Goal: Task Accomplishment & Management: Complete application form

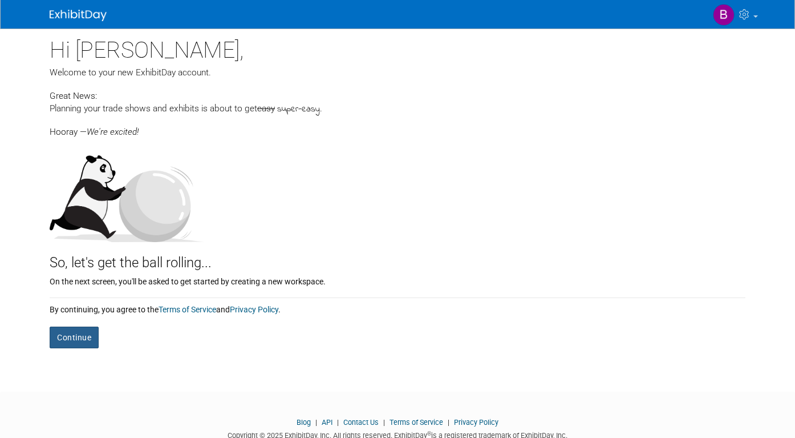
click at [88, 338] on button "Continue" at bounding box center [74, 337] width 49 height 22
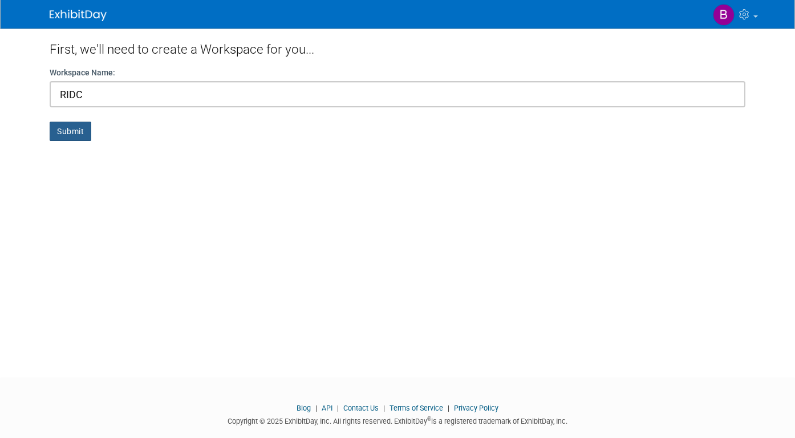
type input "RIDC"
click at [70, 131] on button "Submit" at bounding box center [71, 131] width 42 height 19
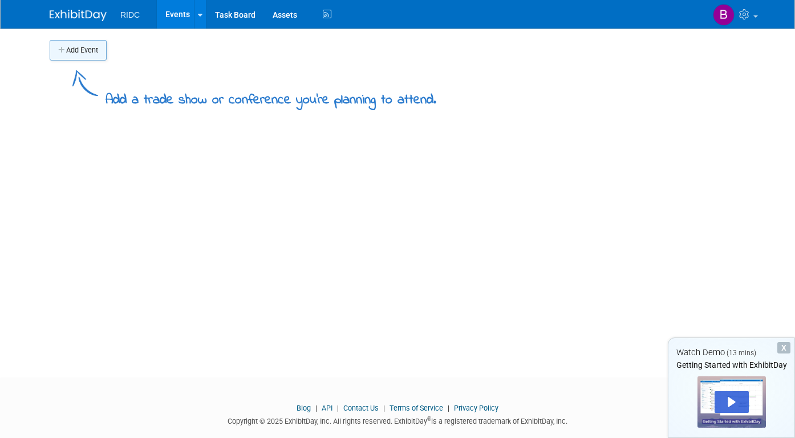
click at [70, 50] on button "Add Event" at bounding box center [78, 50] width 57 height 21
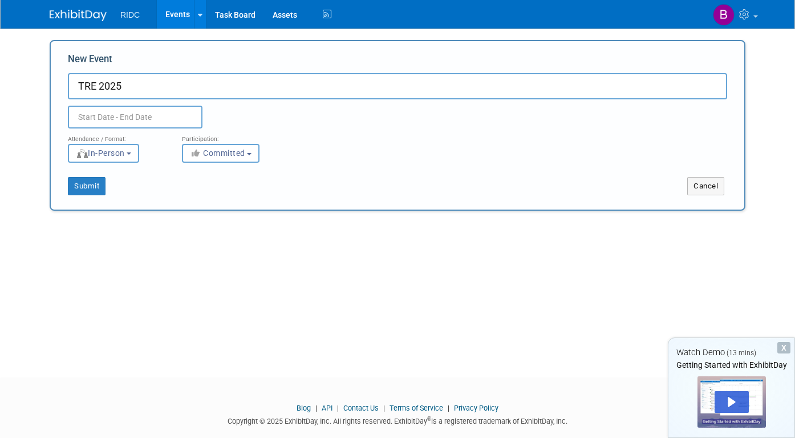
type input "TRE 2025"
click at [122, 118] on input "text" at bounding box center [135, 117] width 135 height 23
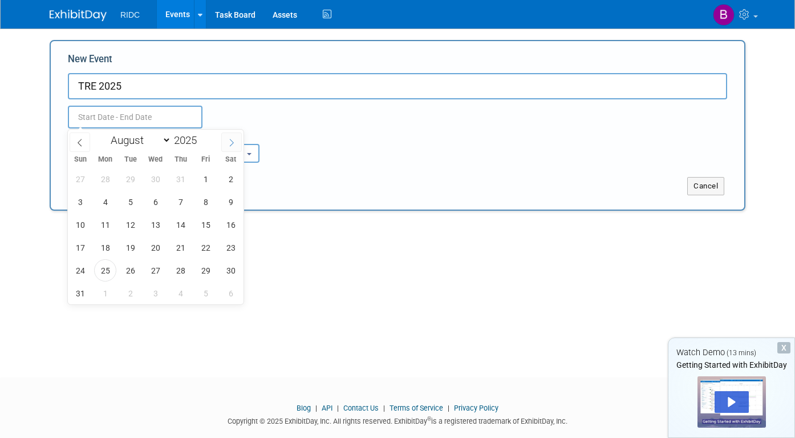
click at [236, 147] on span at bounding box center [231, 141] width 21 height 19
select select "11"
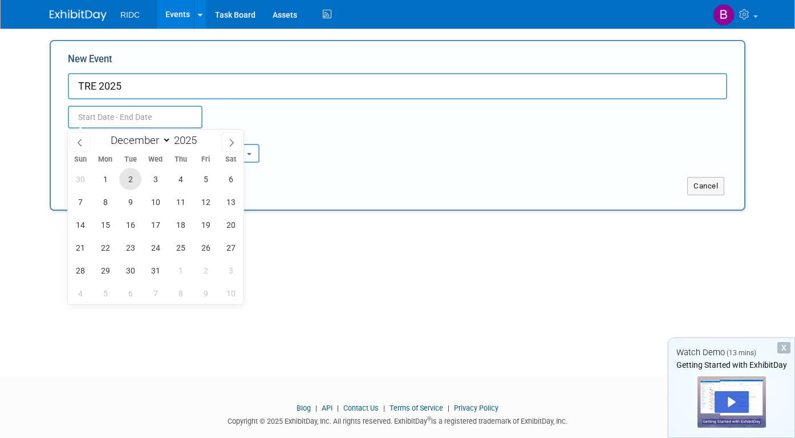
click at [127, 181] on span "2" at bounding box center [130, 179] width 22 height 22
click at [186, 177] on span "4" at bounding box center [180, 179] width 22 height 22
type input "[DATE] to [DATE]"
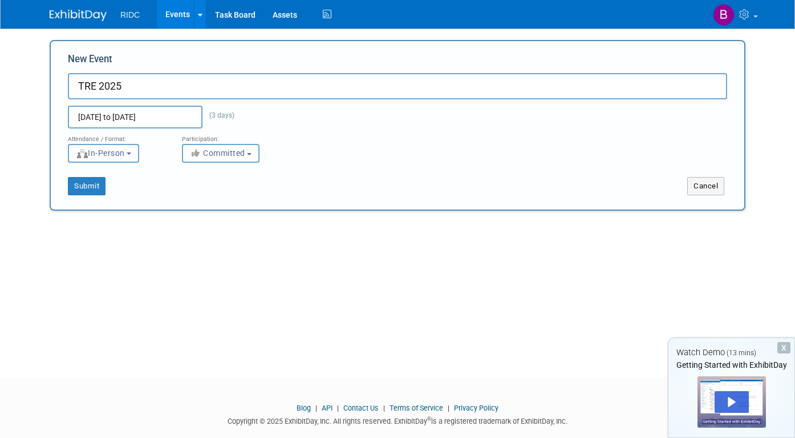
click at [138, 157] on button "In-Person" at bounding box center [103, 153] width 71 height 19
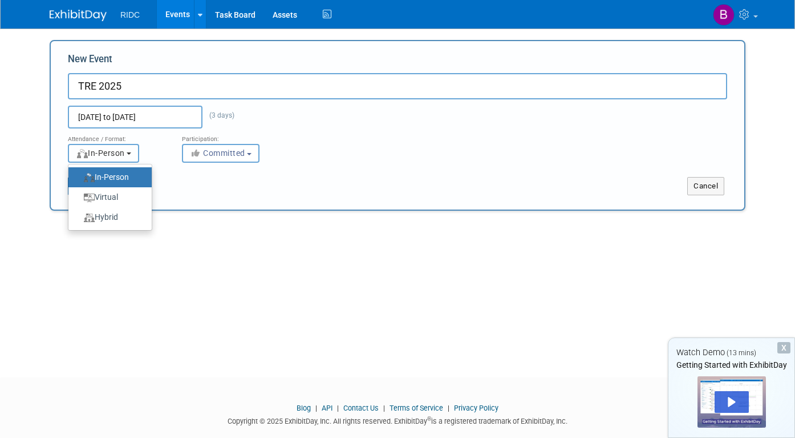
click at [138, 157] on button "In-Person" at bounding box center [103, 153] width 71 height 19
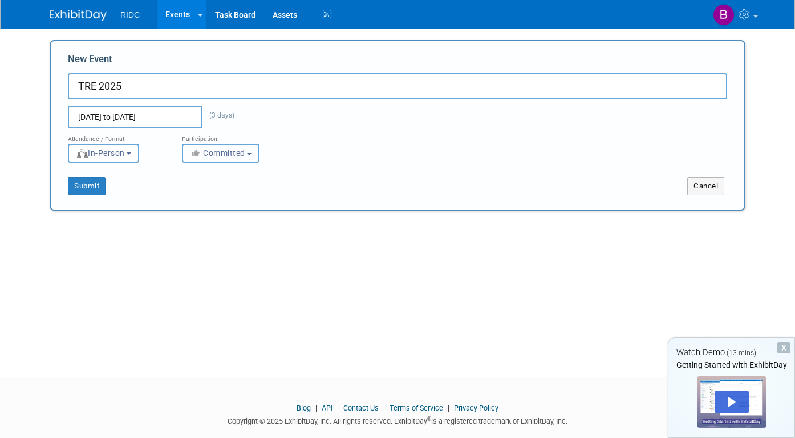
click at [211, 154] on span "Committed" at bounding box center [217, 152] width 55 height 9
click at [89, 189] on button "Submit" at bounding box center [87, 186] width 38 height 18
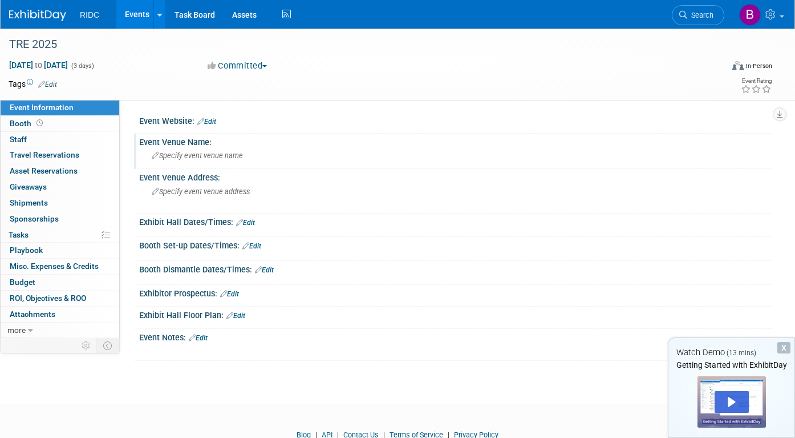
click at [212, 157] on span "Specify event venue name" at bounding box center [197, 155] width 91 height 9
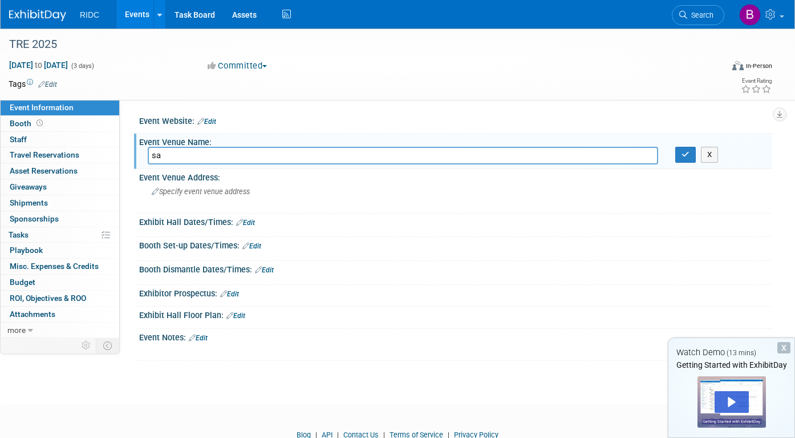
type input "s"
type input "San Antonio Convention Center"
click at [251, 223] on link "Edit" at bounding box center [245, 223] width 19 height 8
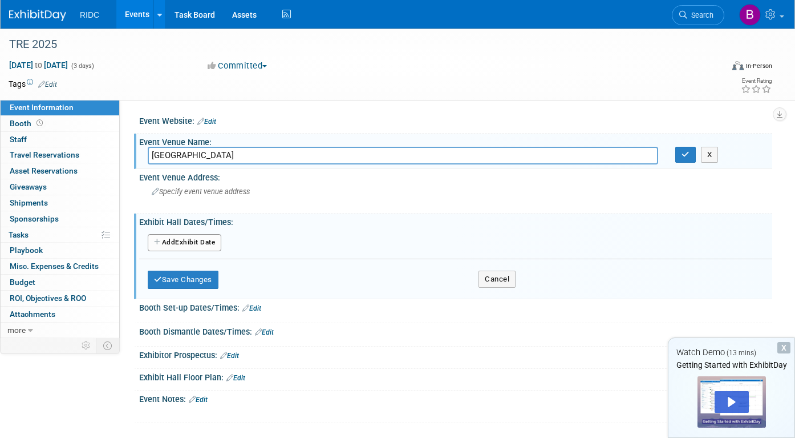
click at [199, 244] on button "Add Another Exhibit Date" at bounding box center [185, 242] width 74 height 17
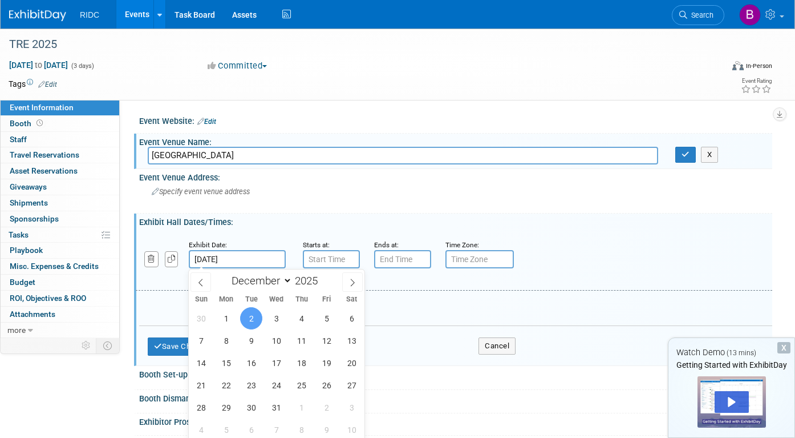
click at [269, 257] on input "[DATE]" at bounding box center [237, 259] width 97 height 18
click at [273, 320] on span "3" at bounding box center [276, 318] width 22 height 22
type input "Dec 3, 2025"
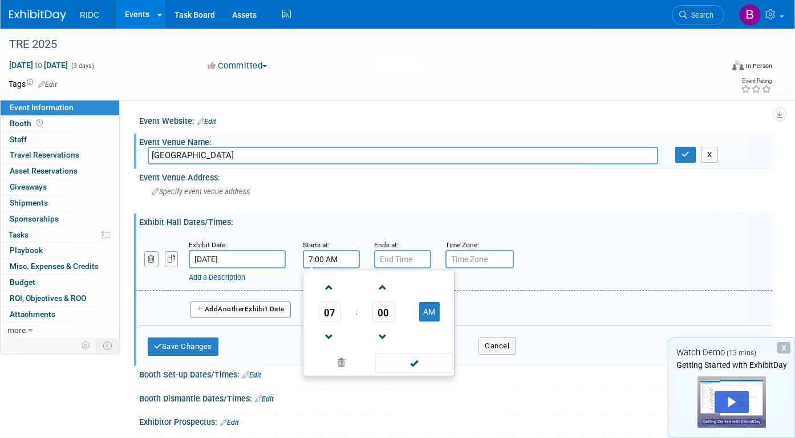
click at [333, 259] on input "7:00 AM" at bounding box center [331, 259] width 57 height 18
click at [333, 285] on span at bounding box center [330, 287] width 20 height 20
type input "8:00 AM"
click at [415, 258] on input "7:00 PM" at bounding box center [402, 259] width 57 height 18
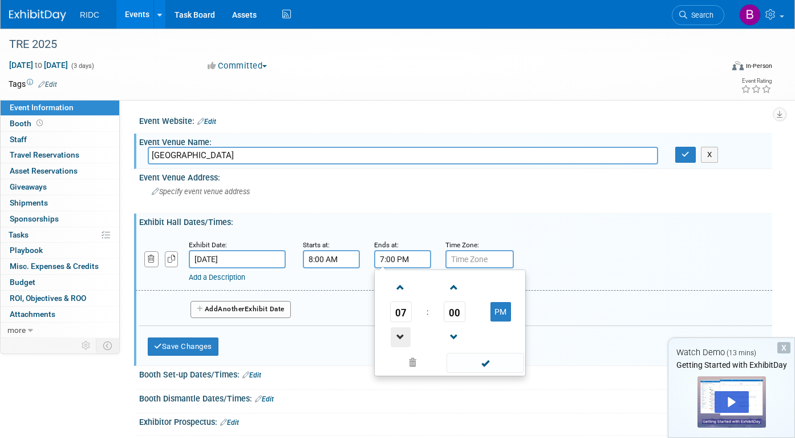
click at [399, 333] on span at bounding box center [401, 337] width 20 height 20
type input "6:00 PM"
click at [469, 262] on input "text" at bounding box center [480, 259] width 68 height 18
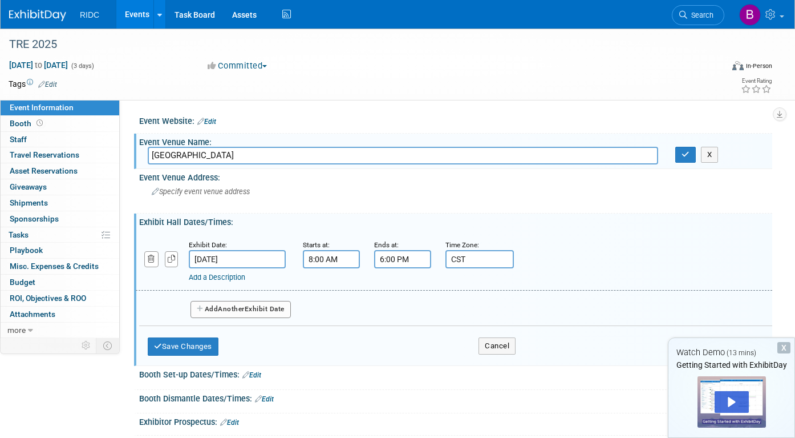
type input "CST"
click at [260, 311] on button "Add Another Exhibit Date" at bounding box center [241, 309] width 100 height 17
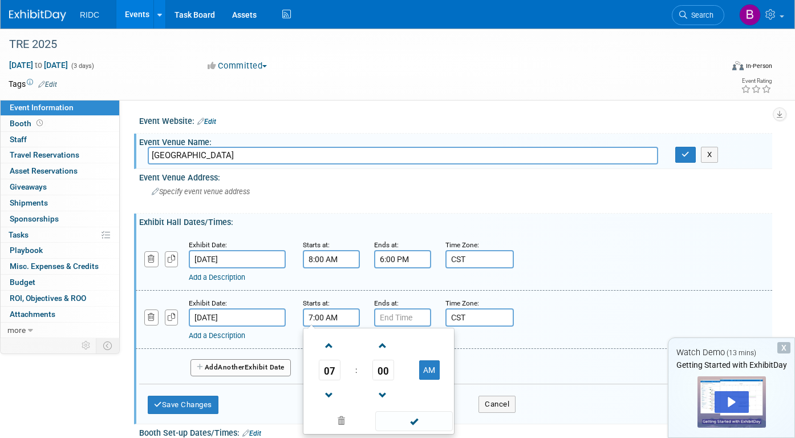
click at [322, 316] on input "7:00 AM" at bounding box center [331, 317] width 57 height 18
click at [330, 348] on span at bounding box center [330, 346] width 20 height 20
type input "8:00 AM"
click at [407, 318] on input "7:00 PM" at bounding box center [402, 317] width 57 height 18
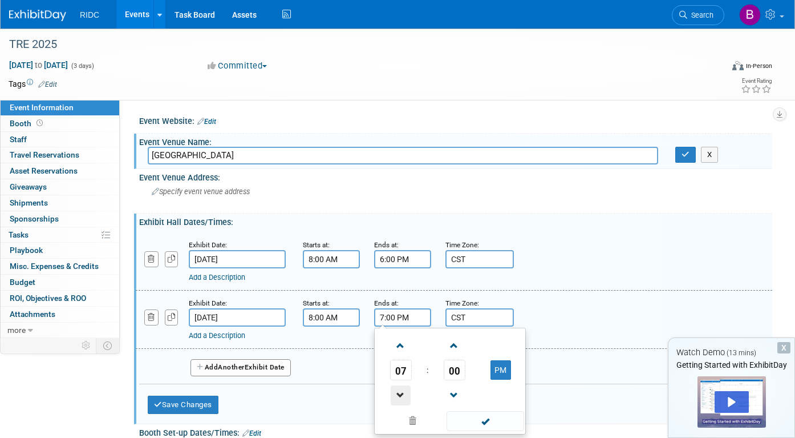
click at [401, 390] on span at bounding box center [401, 395] width 20 height 20
type input "4:00 PM"
click at [487, 425] on span at bounding box center [485, 421] width 77 height 20
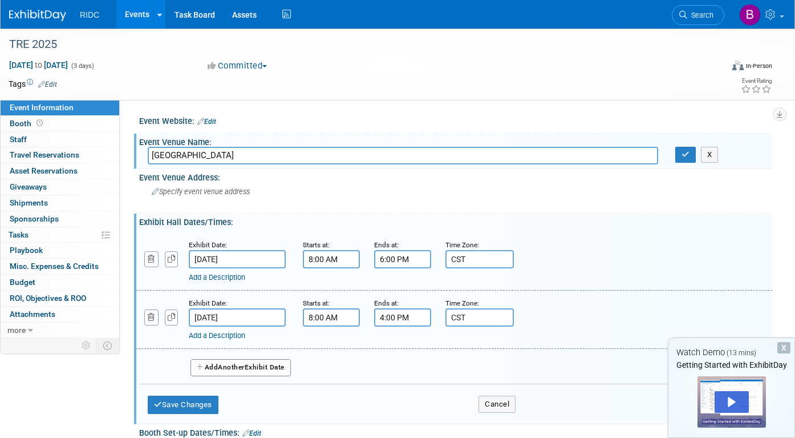
click at [228, 369] on span "Another" at bounding box center [231, 367] width 27 height 8
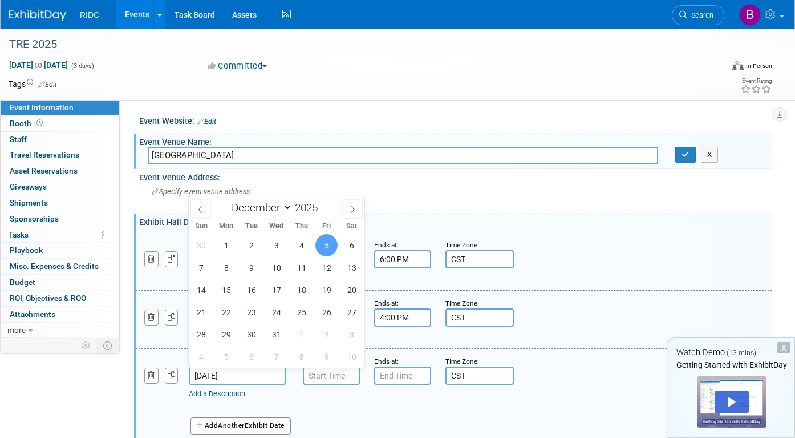
click at [243, 379] on input "Dec 5, 2025" at bounding box center [237, 375] width 97 height 18
click at [248, 248] on span "2" at bounding box center [251, 245] width 22 height 22
type input "Dec 2, 2025"
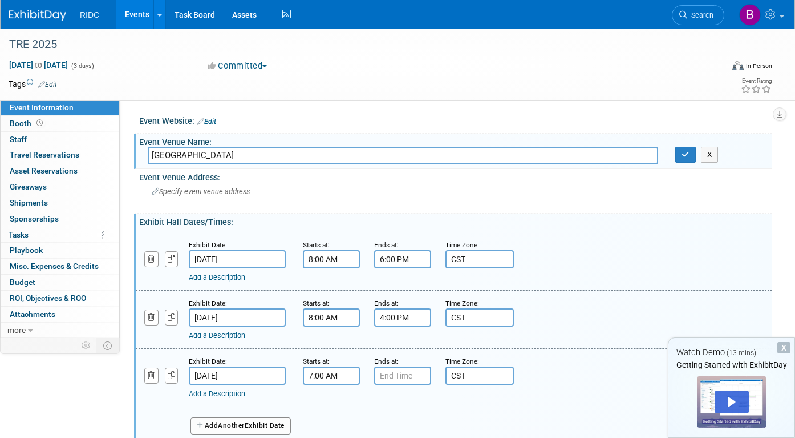
click at [325, 379] on input "7:00 AM" at bounding box center [331, 375] width 57 height 18
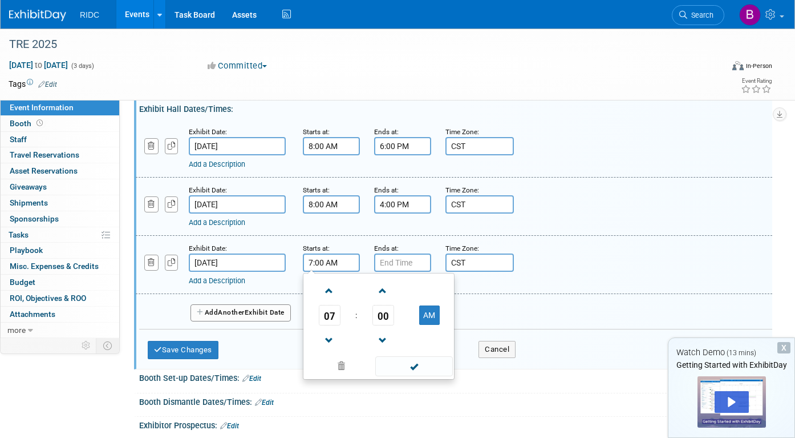
scroll to position [115, 0]
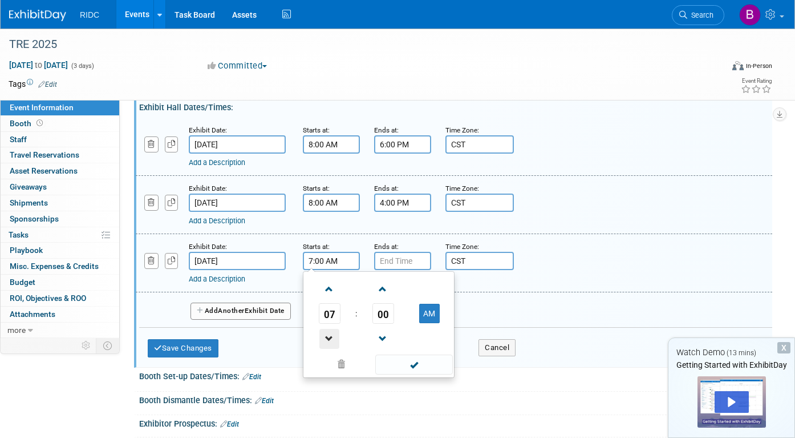
click at [329, 337] on span at bounding box center [330, 339] width 20 height 20
click at [329, 289] on span at bounding box center [330, 289] width 20 height 20
type input "8:00 AM"
click at [397, 261] on input "7:00 PM" at bounding box center [402, 261] width 57 height 18
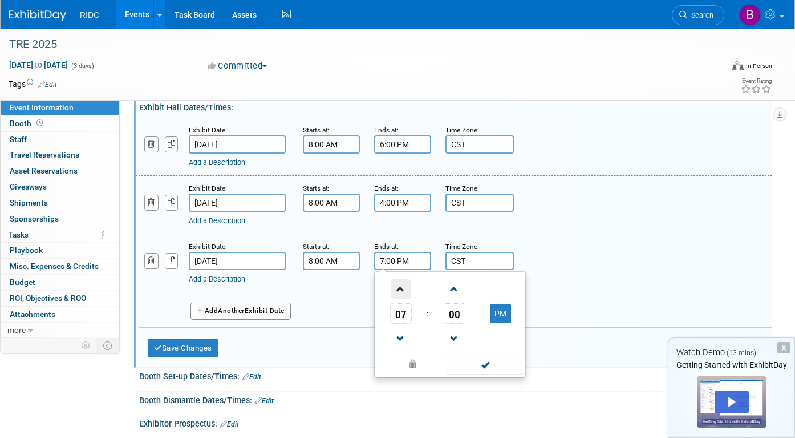
click at [405, 290] on span at bounding box center [401, 289] width 20 height 20
type input "9:00 PM"
click at [480, 363] on span at bounding box center [485, 364] width 77 height 20
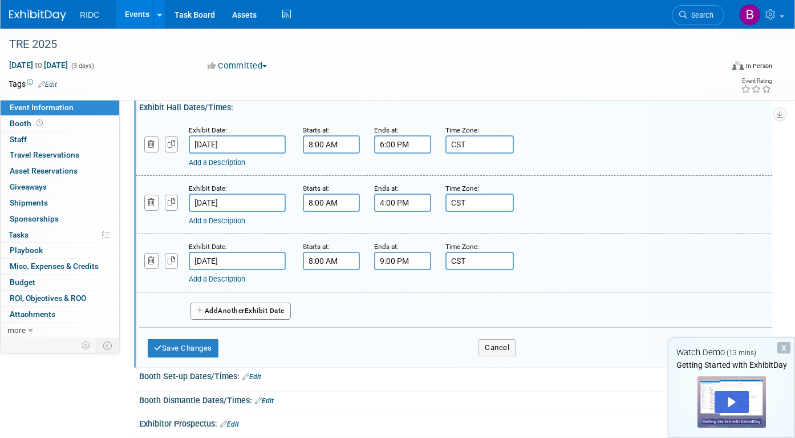
click at [227, 281] on link "Add a Description" at bounding box center [217, 278] width 56 height 9
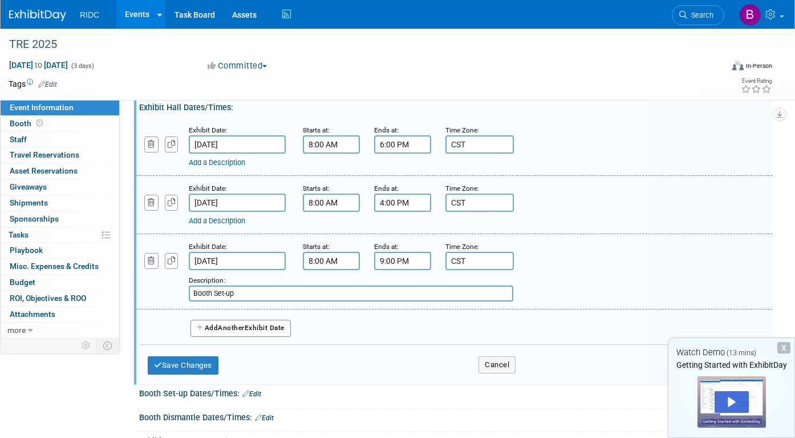
type input "Booth Set-up"
click at [225, 219] on link "Add a Description" at bounding box center [217, 220] width 56 height 9
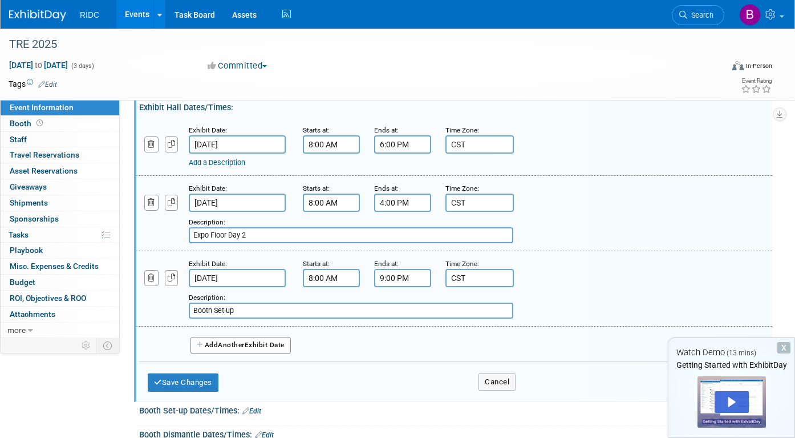
type input "Expo Floor Day 2"
click at [231, 159] on link "Add a Description" at bounding box center [217, 162] width 56 height 9
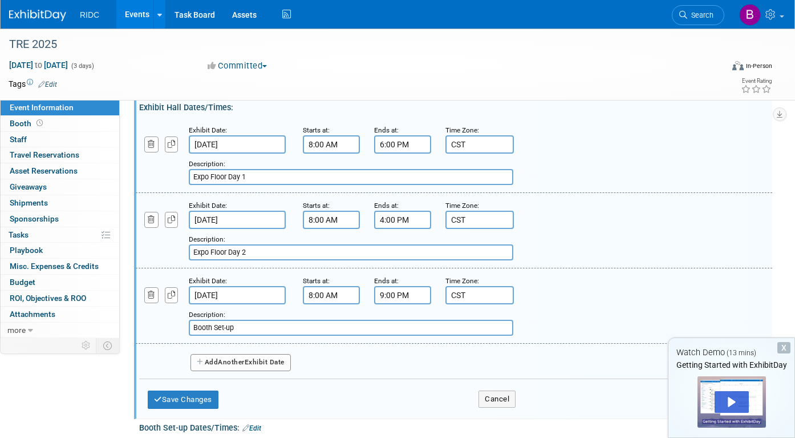
type input "Expo Floor Day 1"
click at [235, 359] on span "Another" at bounding box center [231, 362] width 27 height 8
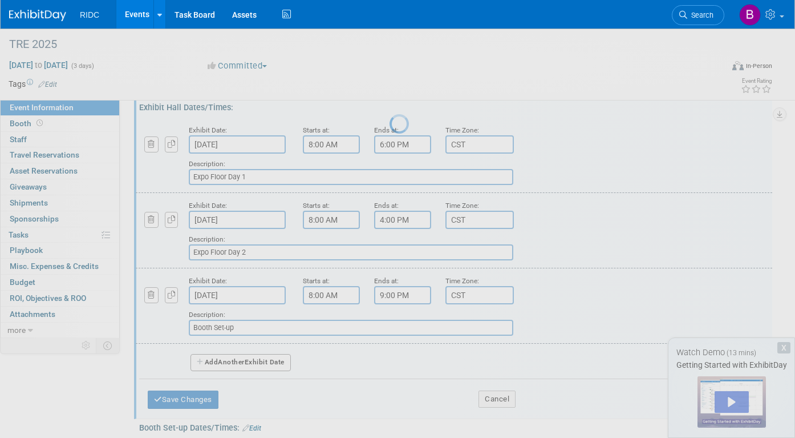
select select "11"
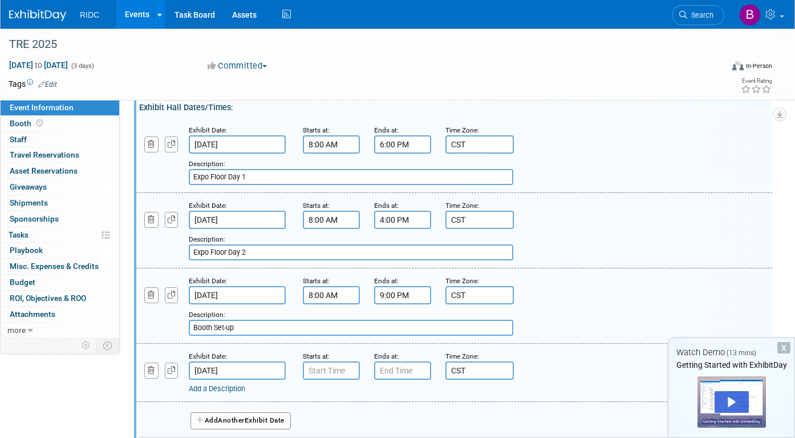
click at [223, 372] on input "Dec 3, 2025" at bounding box center [237, 370] width 97 height 18
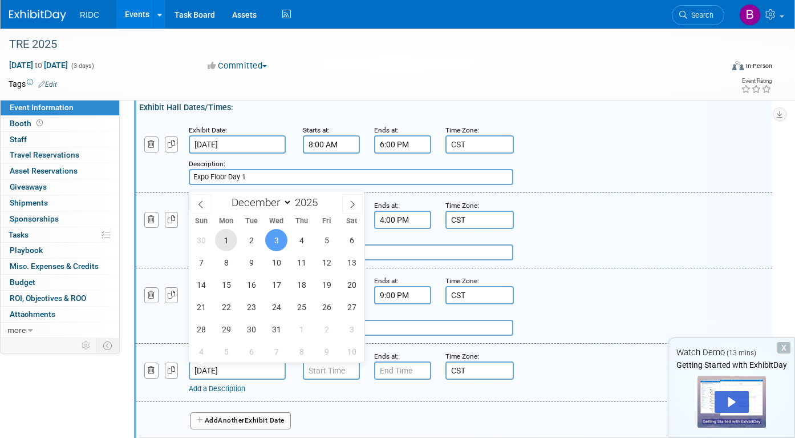
click at [228, 243] on span "1" at bounding box center [226, 240] width 22 height 22
type input "Dec 1, 2025"
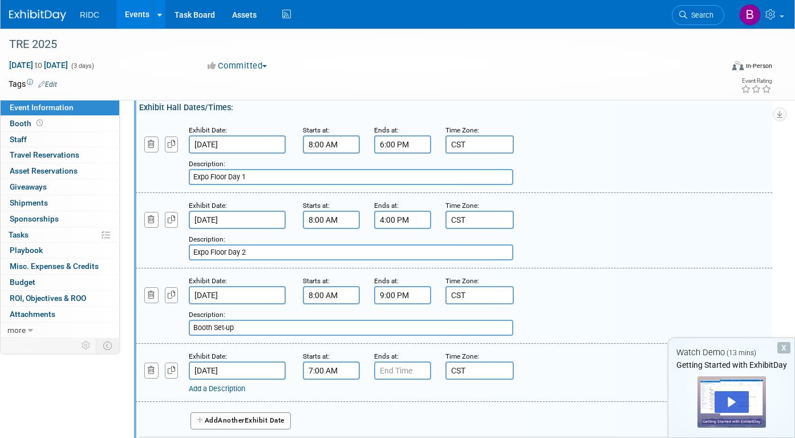
click at [326, 375] on input "7:00 AM" at bounding box center [331, 370] width 57 height 18
click at [335, 401] on span at bounding box center [330, 399] width 20 height 20
type input "8:00 AM"
click at [401, 369] on input "7:00 PM" at bounding box center [402, 370] width 57 height 18
click at [407, 395] on span at bounding box center [401, 399] width 20 height 20
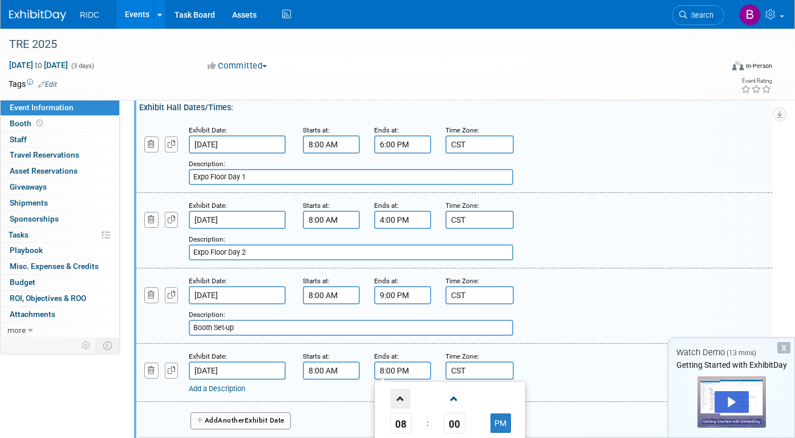
click at [407, 395] on span at bounding box center [401, 399] width 20 height 20
type input "9:00 PM"
click at [236, 390] on link "Add a Description" at bounding box center [217, 388] width 56 height 9
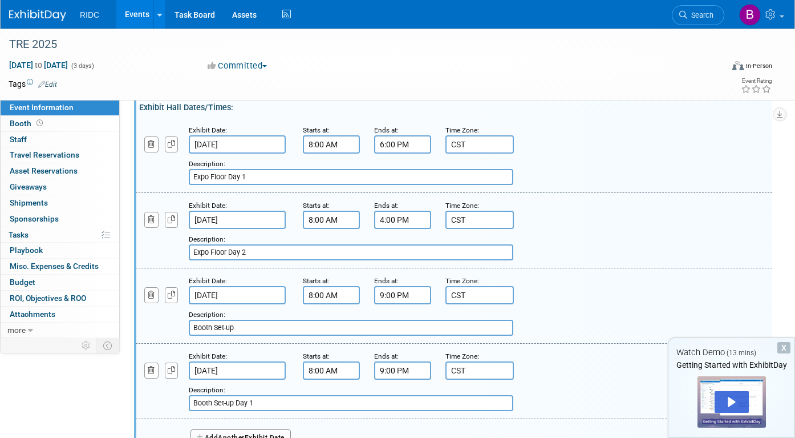
type input "Booth Set-up Day 1"
click at [261, 331] on input "Booth Set-up" at bounding box center [351, 328] width 325 height 16
type input "Booth Set-up Day 2"
click at [616, 279] on div "Add a Description Description: Booth Set-up Day 2" at bounding box center [454, 304] width 654 height 61
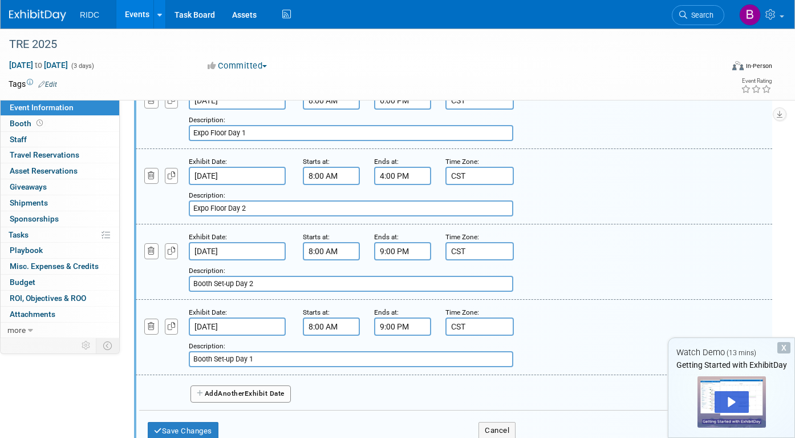
scroll to position [290, 0]
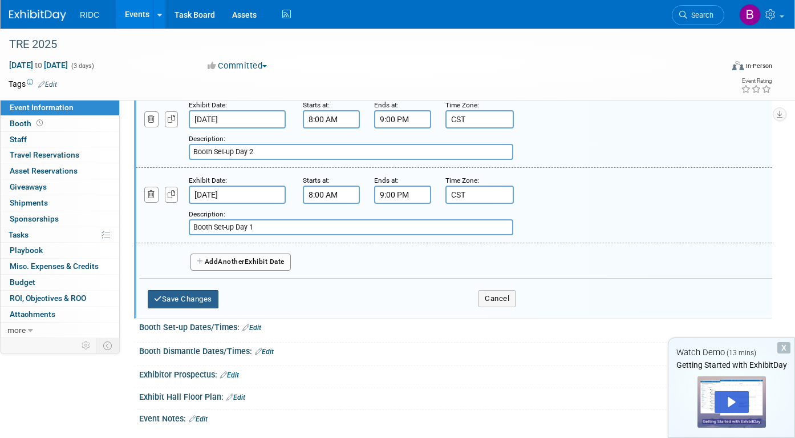
click at [207, 300] on button "Save Changes" at bounding box center [183, 299] width 71 height 18
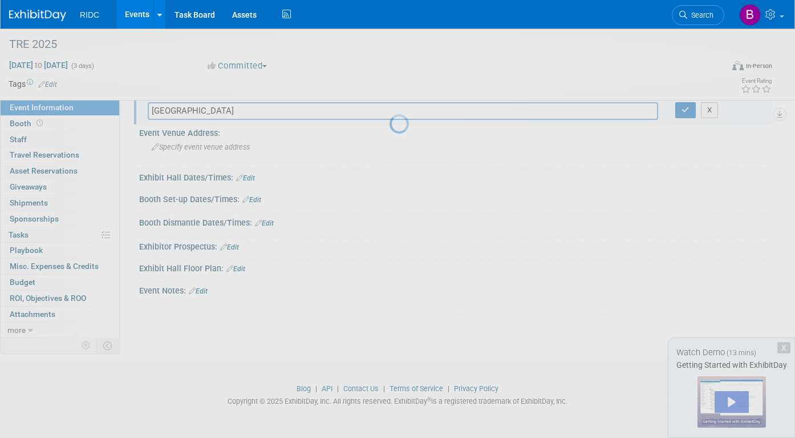
scroll to position [44, 0]
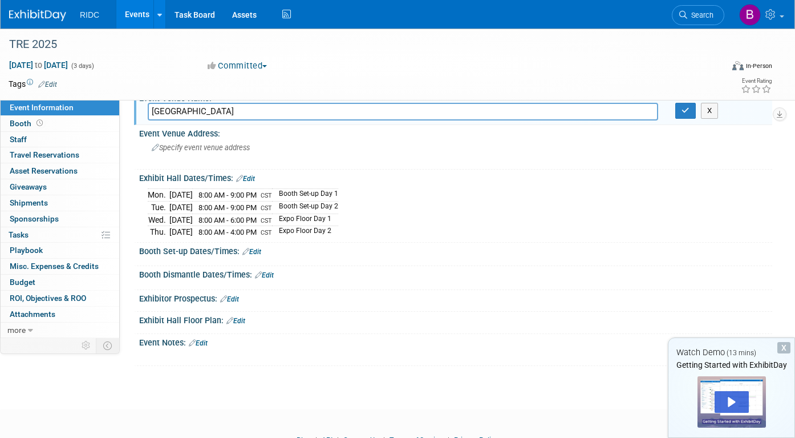
click at [253, 175] on link "Edit" at bounding box center [245, 179] width 19 height 8
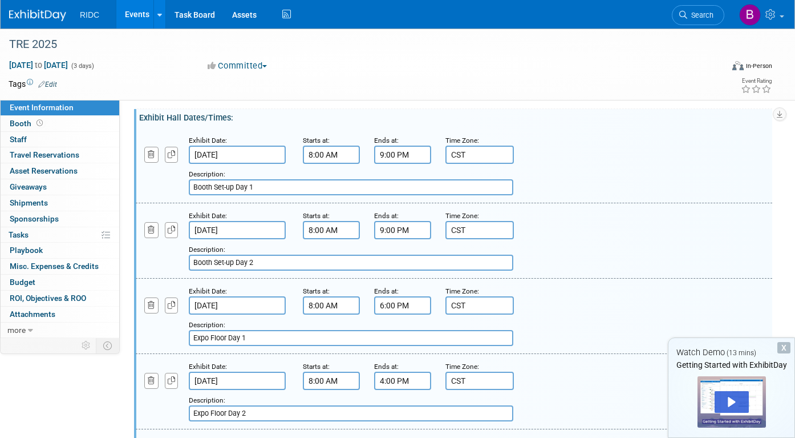
scroll to position [174, 0]
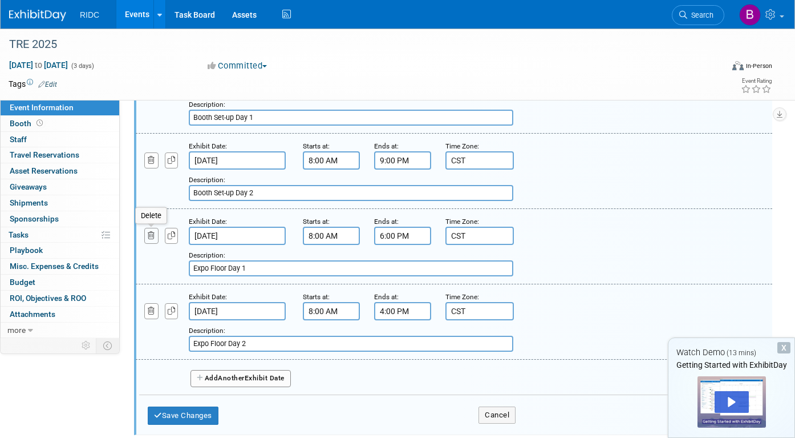
click at [150, 236] on icon "button" at bounding box center [151, 235] width 7 height 7
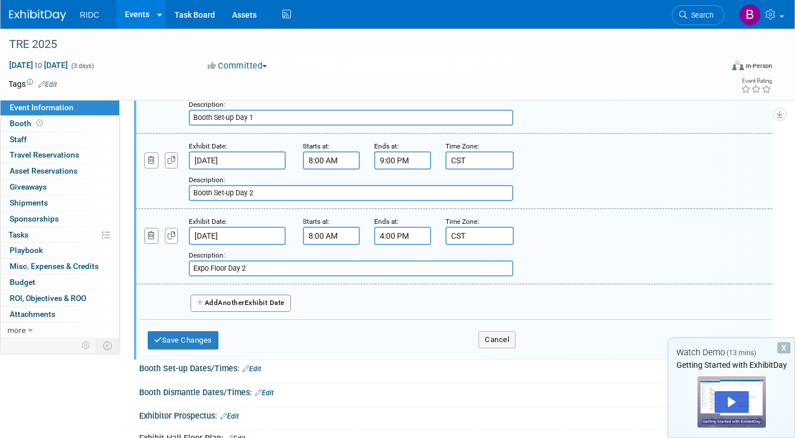
click at [150, 242] on button "button" at bounding box center [151, 235] width 14 height 15
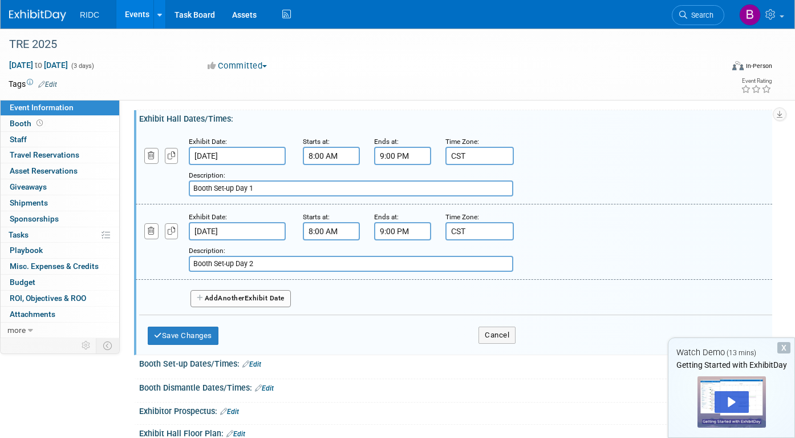
scroll to position [101, 0]
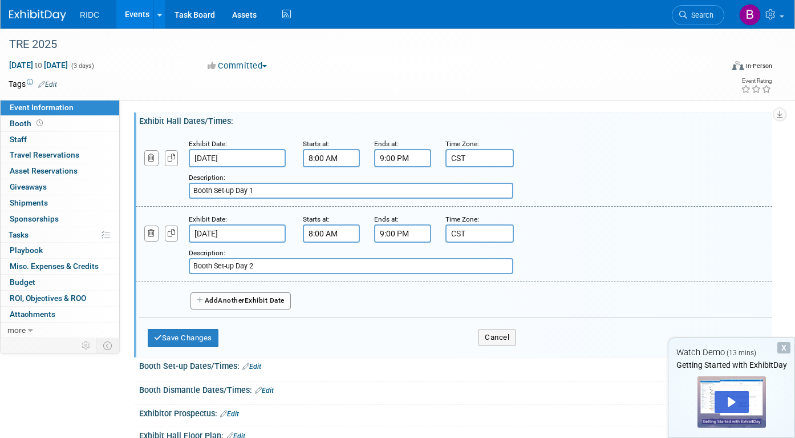
click at [229, 156] on input "Dec 1, 2025" at bounding box center [237, 158] width 97 height 18
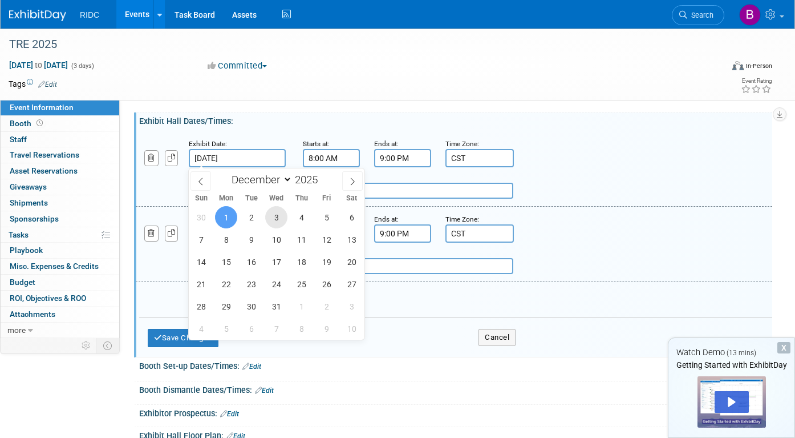
click at [269, 220] on span "3" at bounding box center [276, 217] width 22 height 22
type input "Dec 3, 2025"
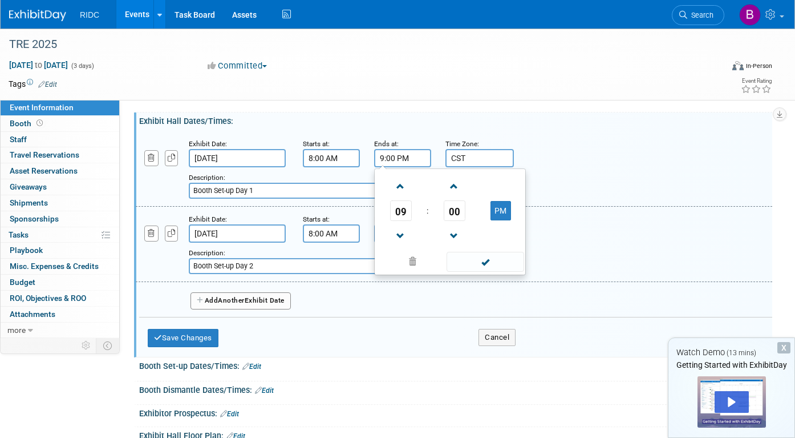
click at [385, 159] on input "9:00 PM" at bounding box center [402, 158] width 57 height 18
click at [402, 238] on span at bounding box center [401, 236] width 20 height 20
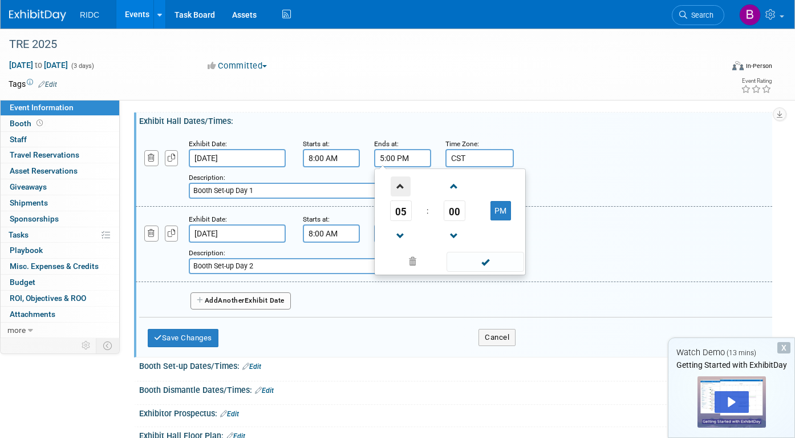
click at [399, 181] on span at bounding box center [401, 186] width 20 height 20
type input "6:00 PM"
click at [287, 191] on input "Booth Set-up Day 1" at bounding box center [351, 191] width 325 height 16
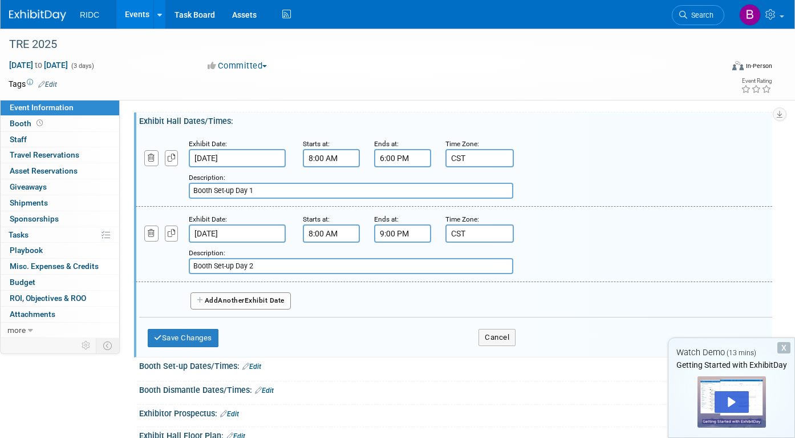
drag, startPoint x: 264, startPoint y: 192, endPoint x: 168, endPoint y: 185, distance: 96.7
click at [168, 185] on div "Add a Description Description: Booth Set-up Day 1" at bounding box center [399, 182] width 545 height 31
type input "Expo Floor Day 1"
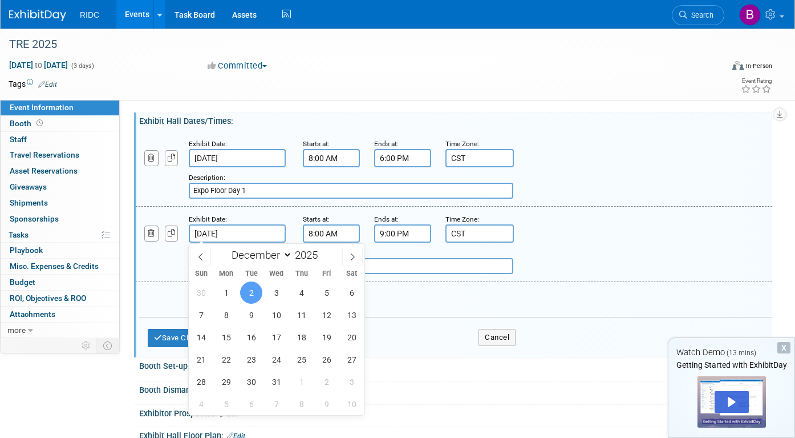
click at [223, 229] on input "Dec 2, 2025" at bounding box center [237, 233] width 97 height 18
click at [299, 295] on span "4" at bounding box center [301, 292] width 22 height 22
type input "Dec 4, 2025"
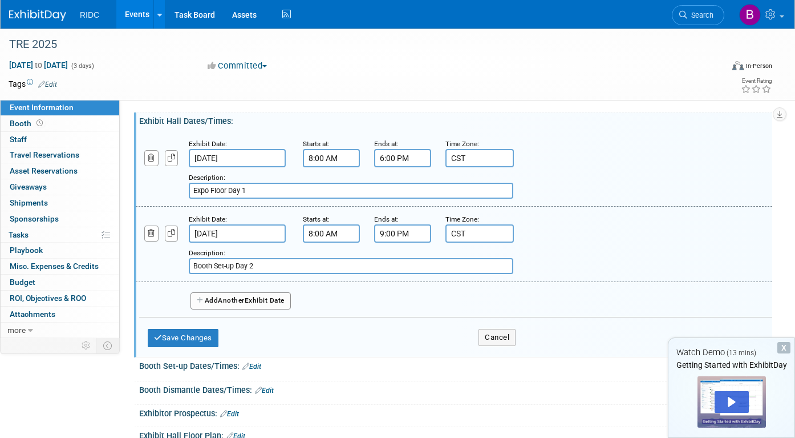
click at [393, 239] on input "9:00 PM" at bounding box center [402, 233] width 57 height 18
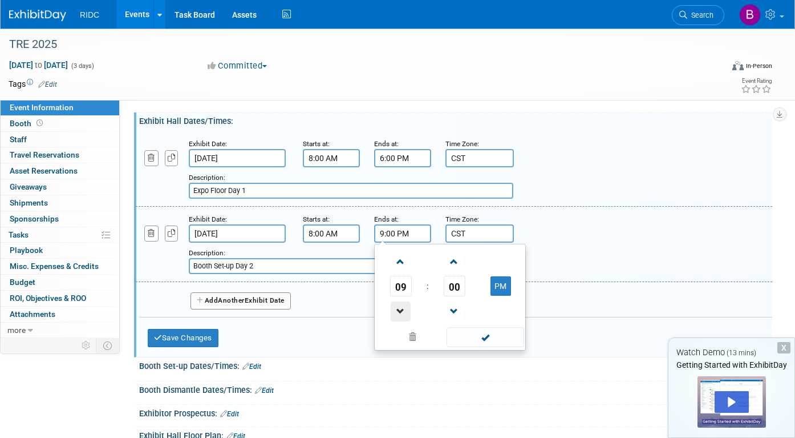
click at [405, 309] on span at bounding box center [401, 311] width 20 height 20
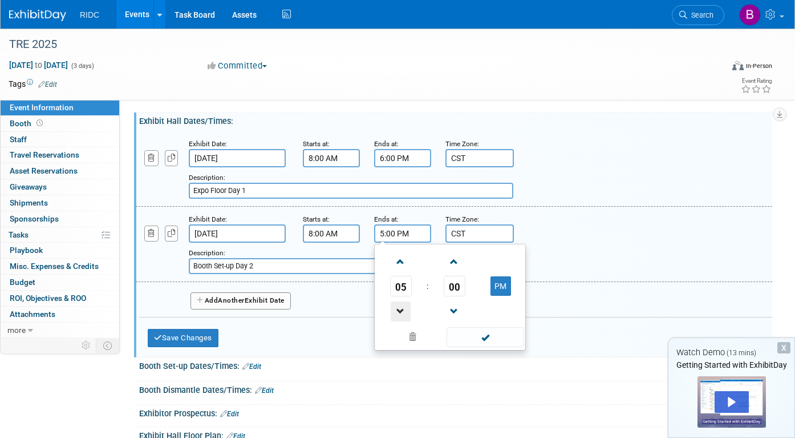
type input "4:00 PM"
click at [275, 265] on input "Booth Set-up Day 2" at bounding box center [351, 266] width 325 height 16
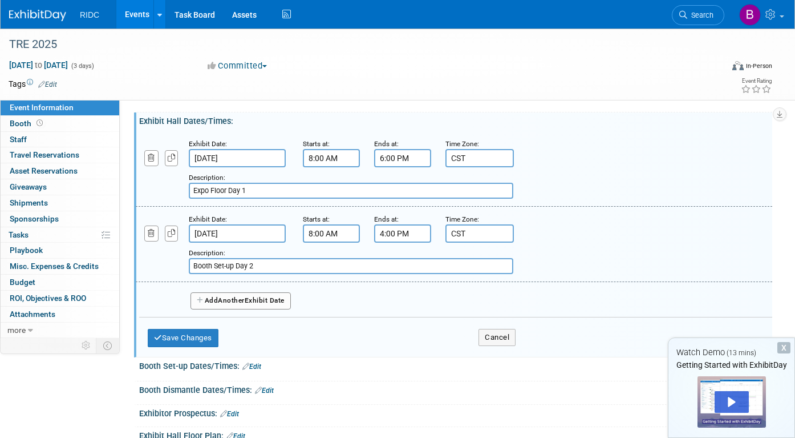
drag, startPoint x: 275, startPoint y: 265, endPoint x: 181, endPoint y: 258, distance: 93.8
click at [181, 259] on div "Add a Description Description: Booth Set-up Day 2" at bounding box center [399, 258] width 545 height 31
type input "Expo Floor Day 2"
click at [189, 338] on button "Save Changes" at bounding box center [183, 338] width 71 height 18
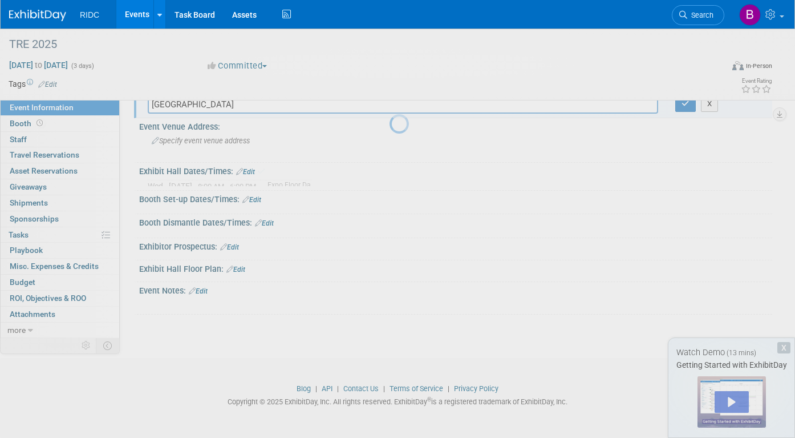
scroll to position [43, 0]
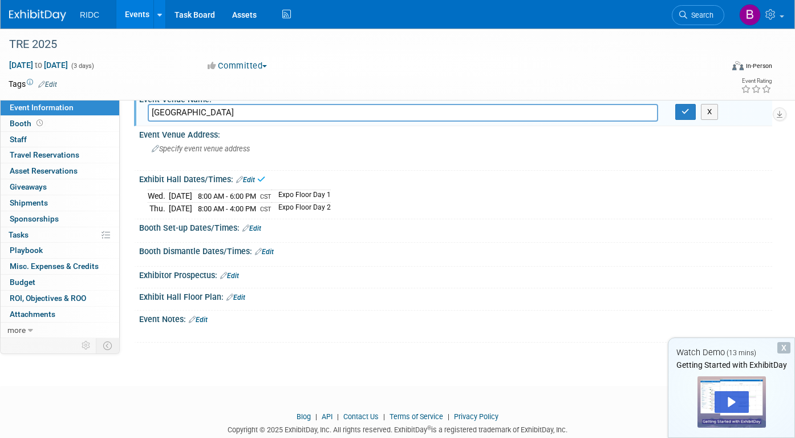
click at [255, 224] on link "Edit" at bounding box center [252, 228] width 19 height 8
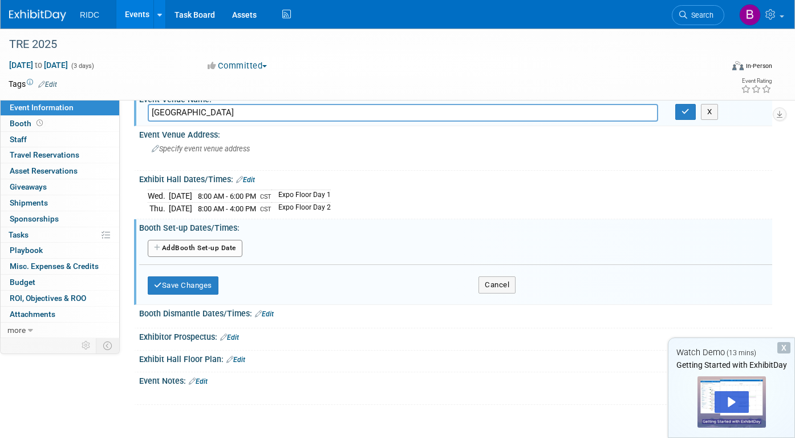
click at [213, 244] on button "Add Another Booth Set-up Date" at bounding box center [195, 248] width 95 height 17
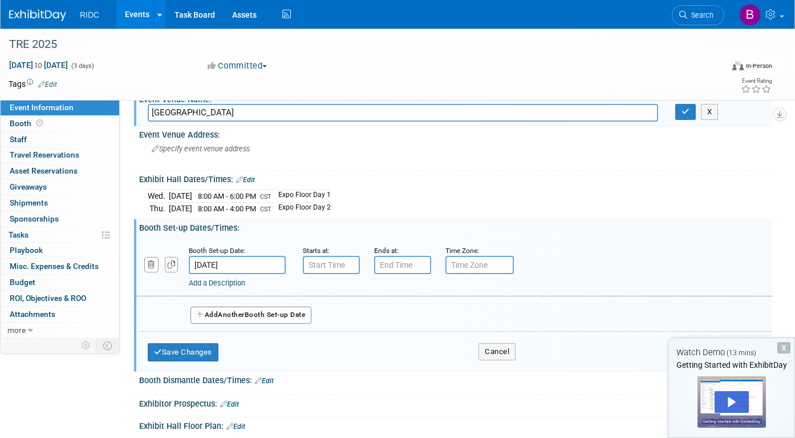
click at [245, 261] on input "Dec 2, 2025" at bounding box center [237, 265] width 97 height 18
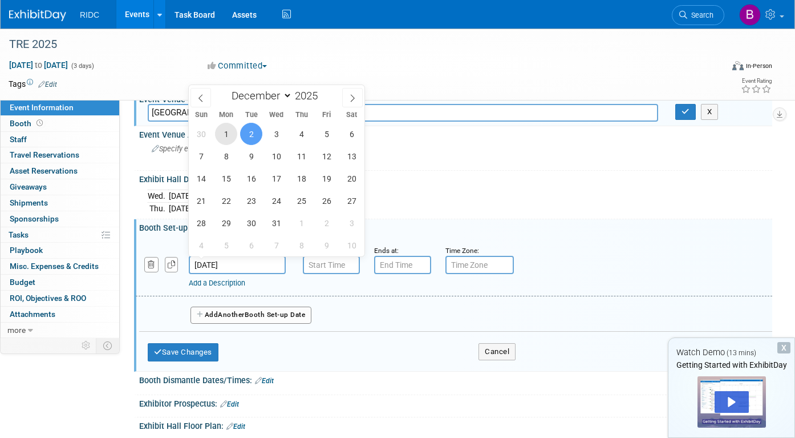
click at [227, 135] on span "1" at bounding box center [226, 134] width 22 height 22
type input "Dec 1, 2025"
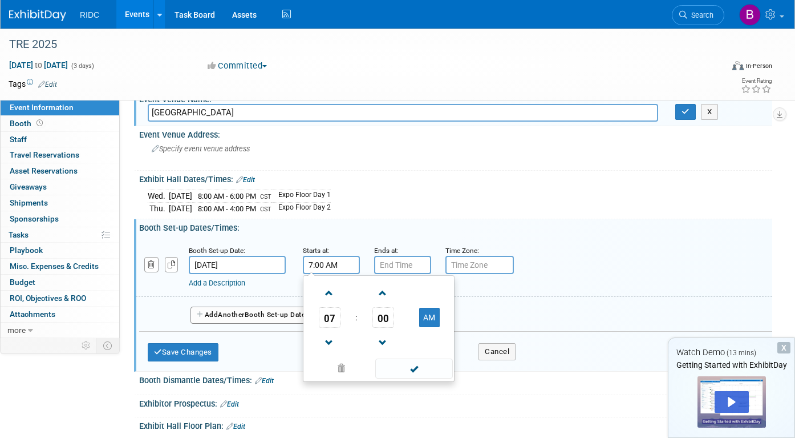
click at [329, 268] on input "7:00 AM" at bounding box center [331, 265] width 57 height 18
click at [329, 293] on span at bounding box center [330, 293] width 20 height 20
type input "8:00 AM"
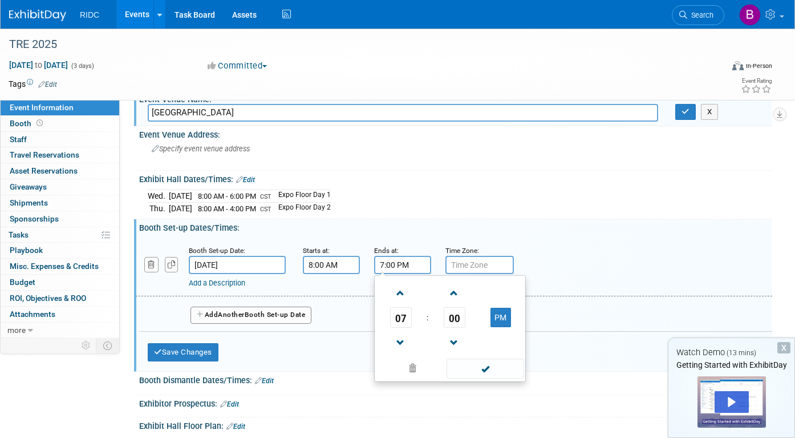
click at [398, 264] on input "7:00 PM" at bounding box center [402, 265] width 57 height 18
click at [405, 297] on span at bounding box center [401, 293] width 20 height 20
type input "9:00 PM"
click at [471, 263] on input "text" at bounding box center [480, 265] width 68 height 18
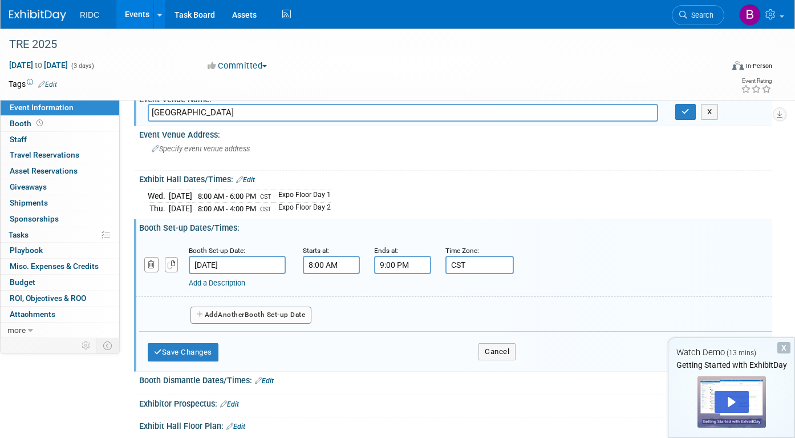
type input "CST"
click at [305, 317] on button "Add Another Booth Set-up Date" at bounding box center [251, 314] width 121 height 17
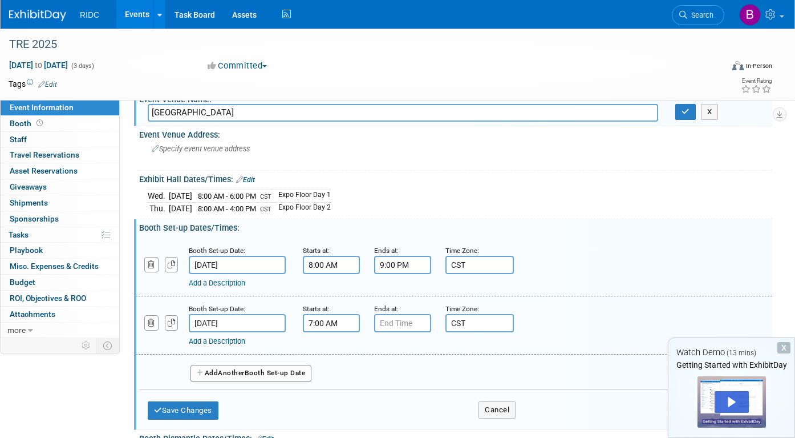
click at [324, 325] on input "7:00 AM" at bounding box center [331, 323] width 57 height 18
click at [330, 351] on span at bounding box center [330, 351] width 20 height 20
type input "8:00 AM"
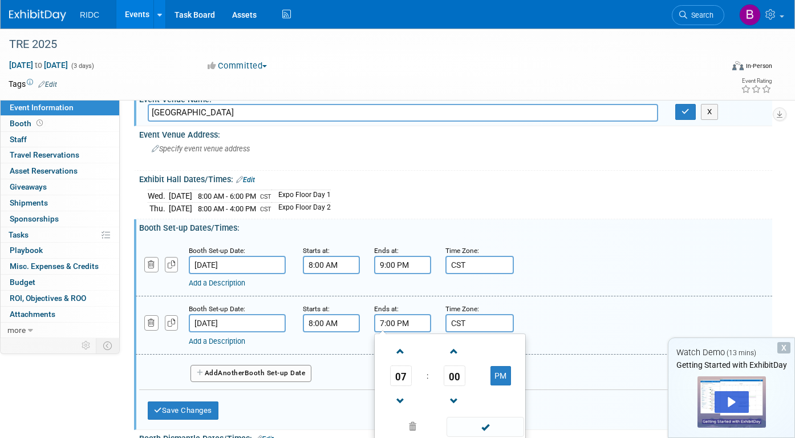
click at [398, 322] on input "7:00 PM" at bounding box center [402, 323] width 57 height 18
click at [406, 358] on span at bounding box center [401, 351] width 20 height 20
type input "9:00 PM"
click at [338, 369] on div "Add Another Booth Set-up Date" at bounding box center [455, 369] width 633 height 30
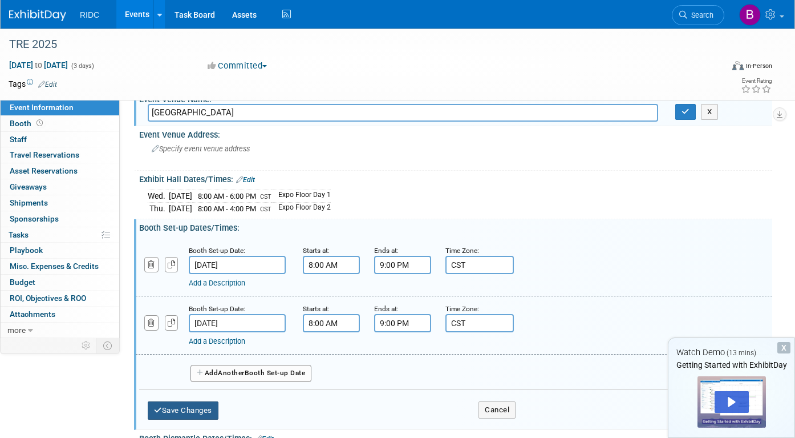
click at [204, 416] on button "Save Changes" at bounding box center [183, 410] width 71 height 18
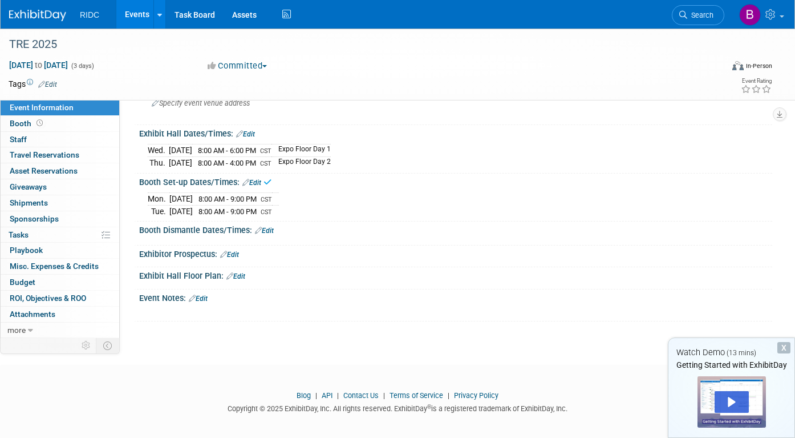
scroll to position [94, 0]
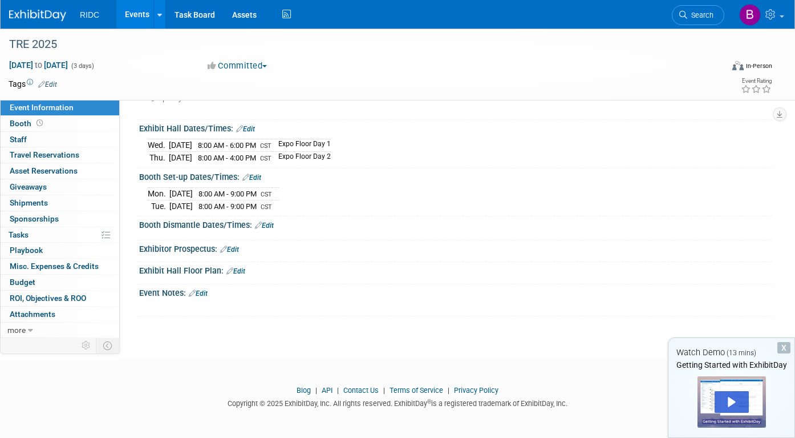
click at [264, 177] on div "Booth Set-up Dates/Times: Edit" at bounding box center [455, 175] width 633 height 15
click at [258, 176] on link "Edit" at bounding box center [252, 177] width 19 height 8
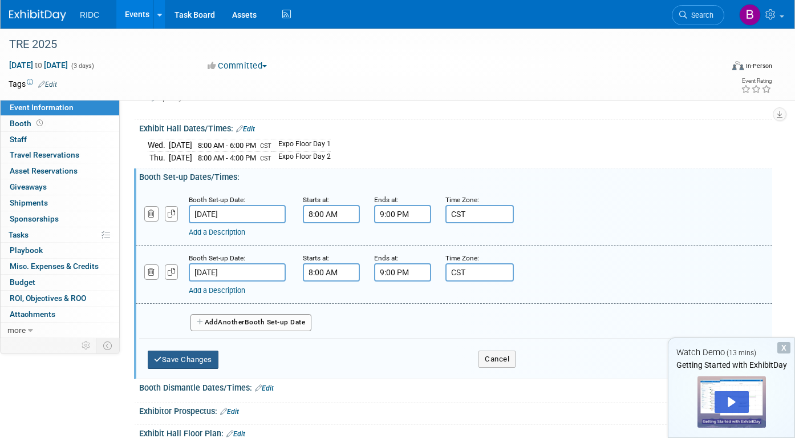
click at [201, 365] on button "Save Changes" at bounding box center [183, 359] width 71 height 18
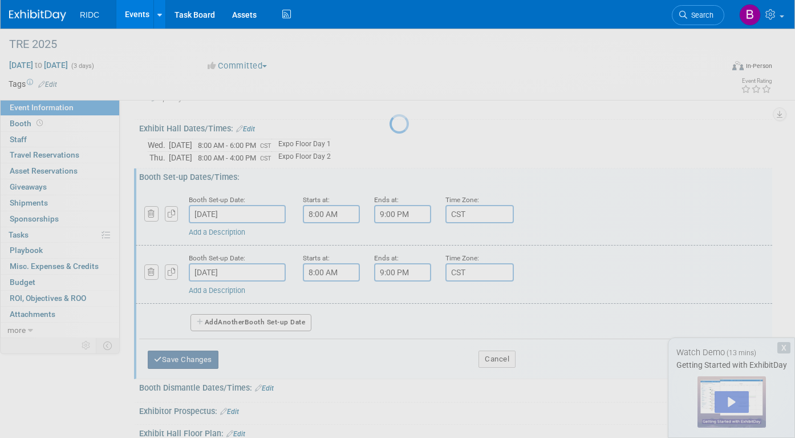
click at [390, 365] on div at bounding box center [398, 219] width 16 height 438
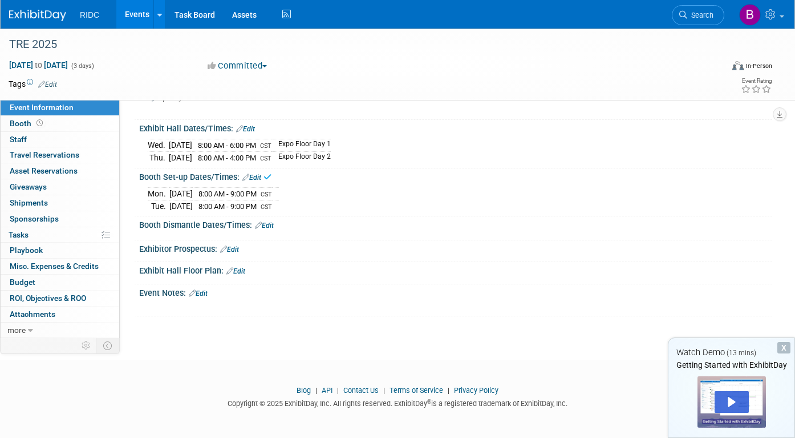
click at [271, 221] on link "Edit" at bounding box center [264, 225] width 19 height 8
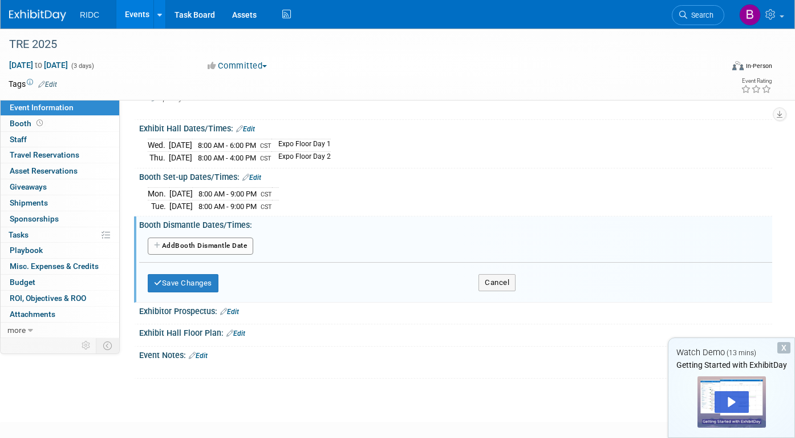
click at [203, 243] on button "Add Another Booth Dismantle Date" at bounding box center [201, 245] width 106 height 17
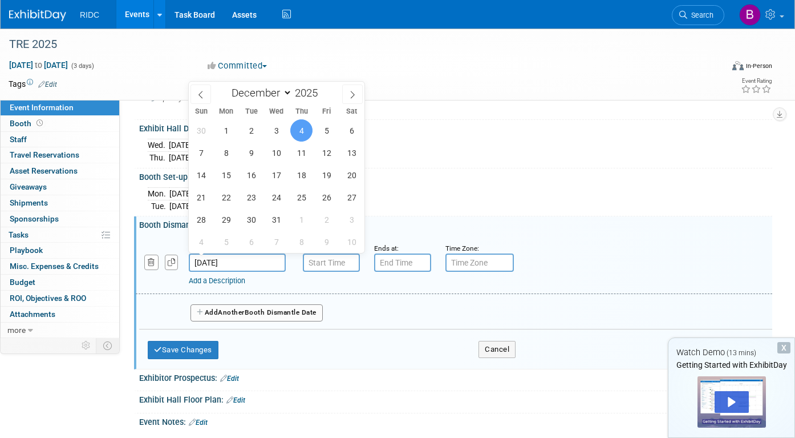
click at [279, 261] on input "Dec 4, 2025" at bounding box center [237, 262] width 97 height 18
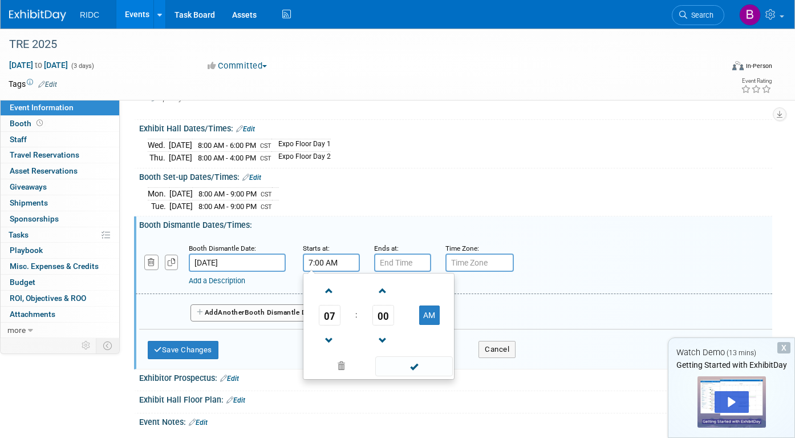
click at [328, 260] on input "7:00 AM" at bounding box center [331, 262] width 57 height 18
click at [334, 291] on span at bounding box center [330, 291] width 20 height 20
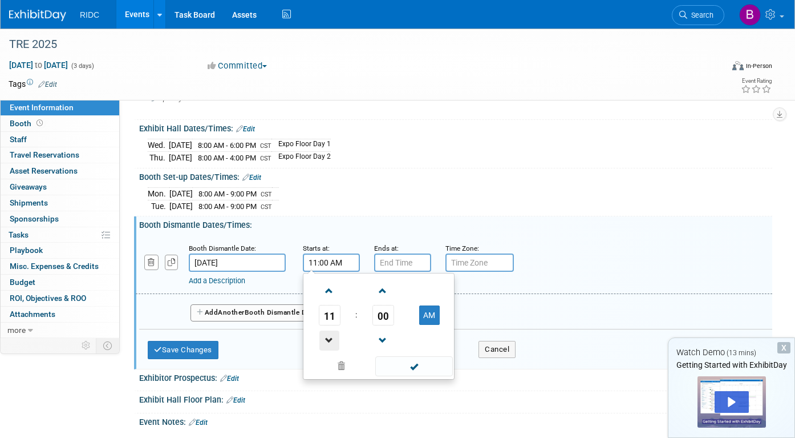
click at [327, 330] on span at bounding box center [330, 340] width 20 height 20
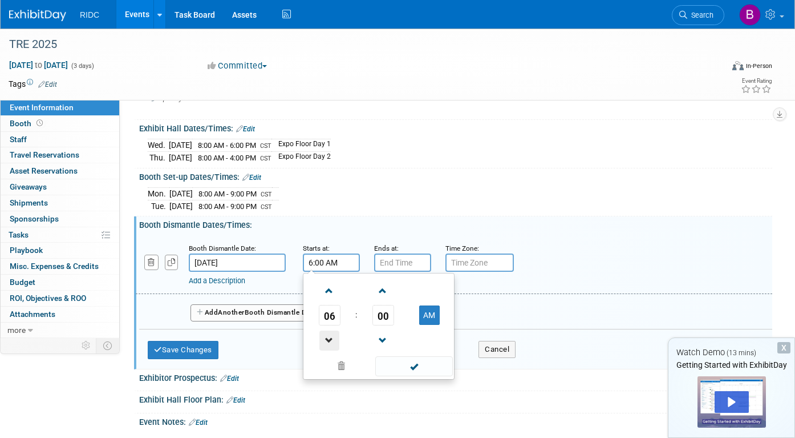
click at [327, 330] on span at bounding box center [330, 340] width 20 height 20
type input "4:00 AM"
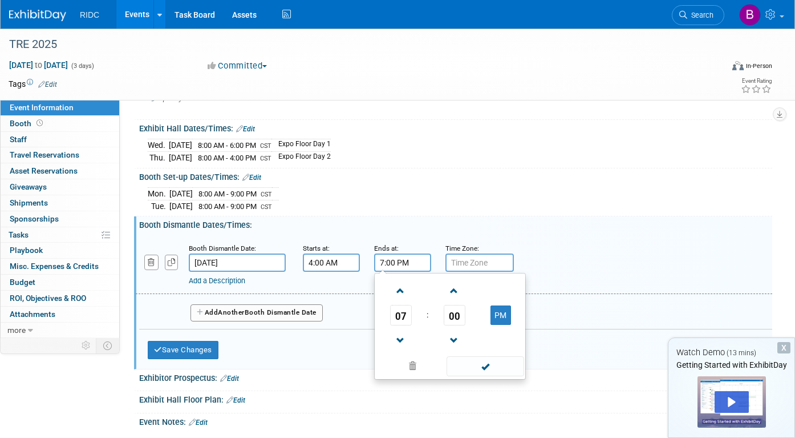
click at [395, 262] on input "7:00 PM" at bounding box center [402, 262] width 57 height 18
click at [405, 285] on span at bounding box center [401, 291] width 20 height 20
type input "8:00 PM"
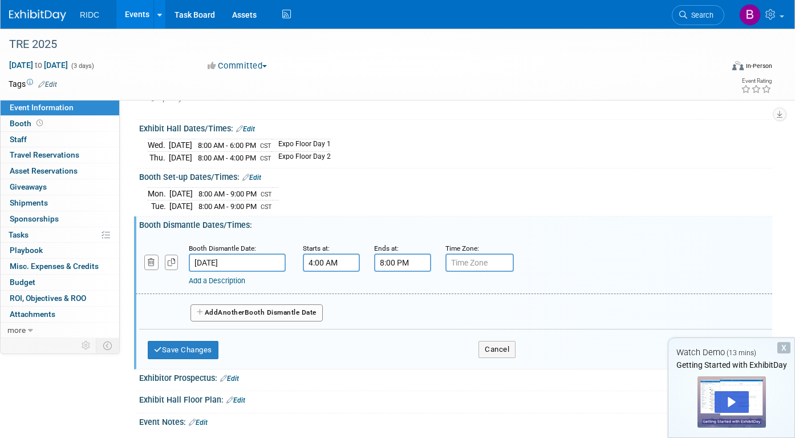
click at [484, 261] on input "text" at bounding box center [480, 262] width 68 height 18
type input "c"
type input "CST"
click at [202, 347] on button "Save Changes" at bounding box center [183, 350] width 71 height 18
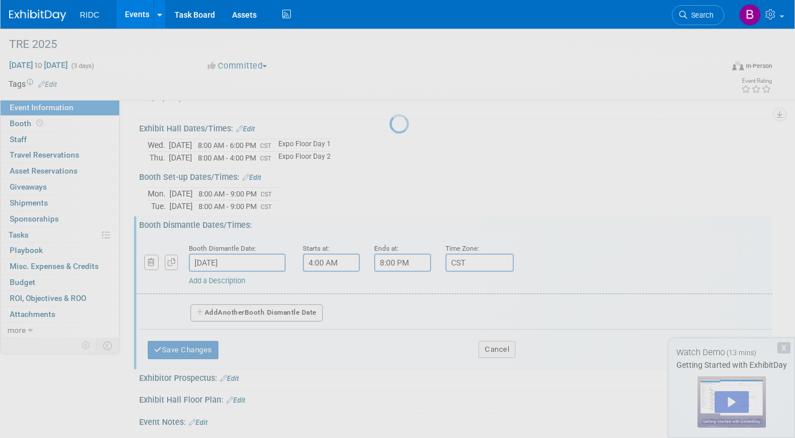
scroll to position [91, 0]
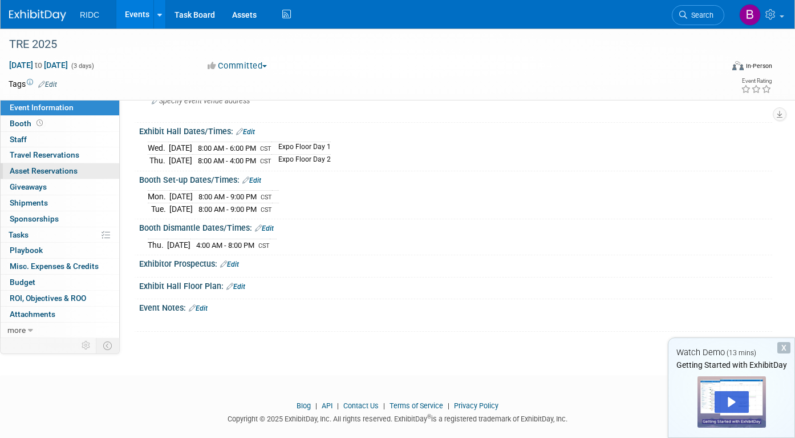
click at [73, 172] on span "Asset Reservations 0" at bounding box center [44, 170] width 68 height 9
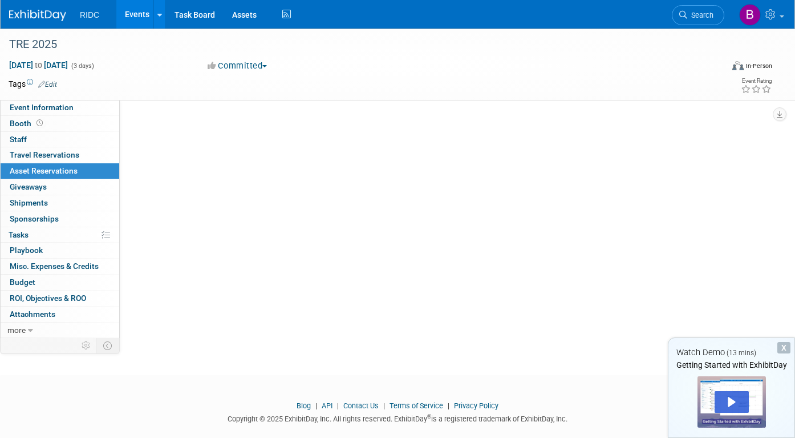
scroll to position [0, 0]
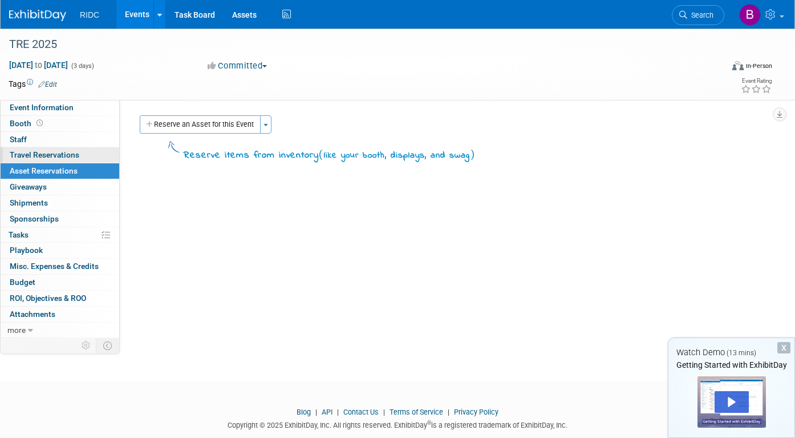
click at [62, 153] on span "Travel Reservations 0" at bounding box center [45, 154] width 70 height 9
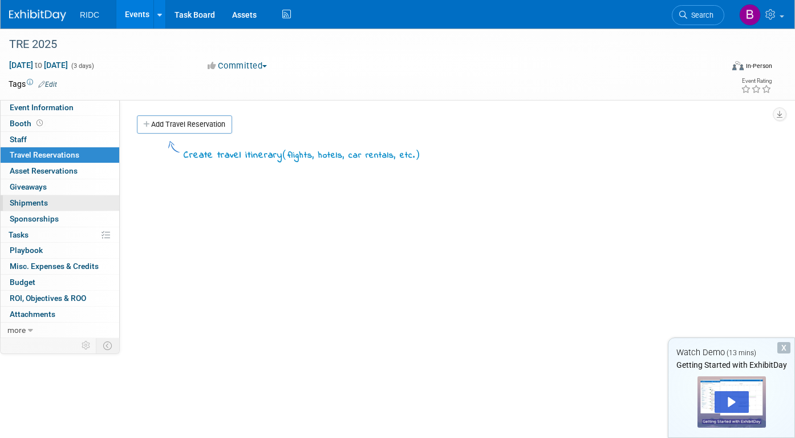
click at [42, 199] on span "Shipments 0" at bounding box center [29, 202] width 38 height 9
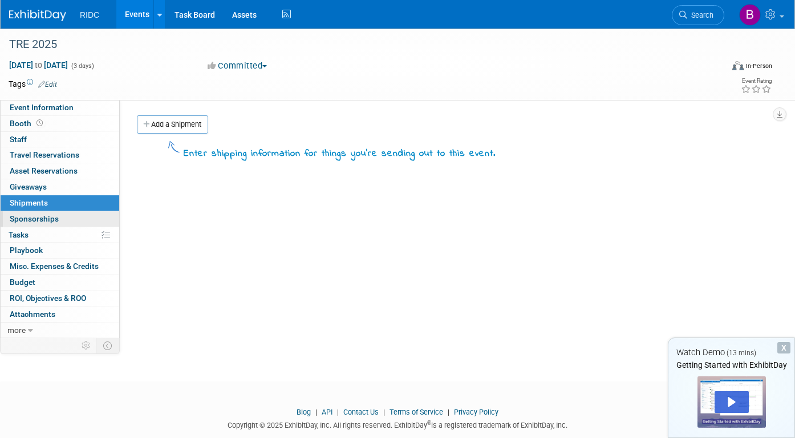
click at [43, 220] on span "Sponsorships 0" at bounding box center [34, 218] width 49 height 9
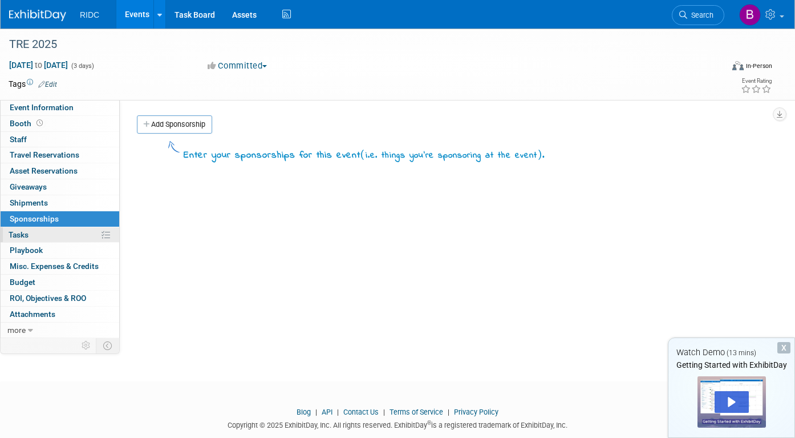
click at [50, 237] on link "0% Tasks 0%" at bounding box center [60, 234] width 119 height 15
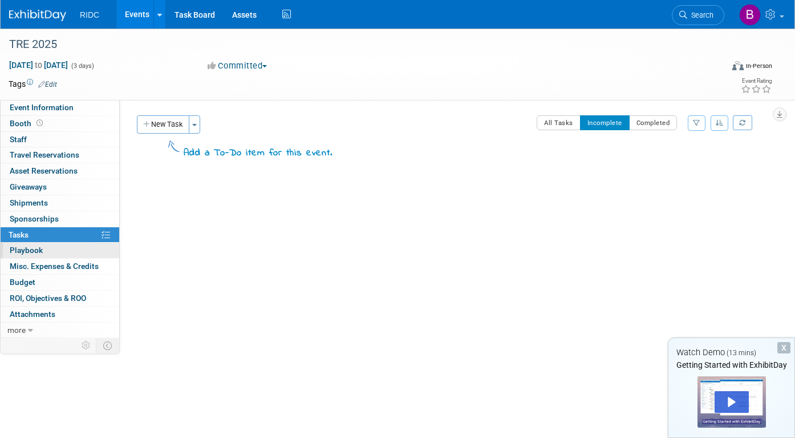
click at [53, 252] on link "0 Playbook 0" at bounding box center [60, 250] width 119 height 15
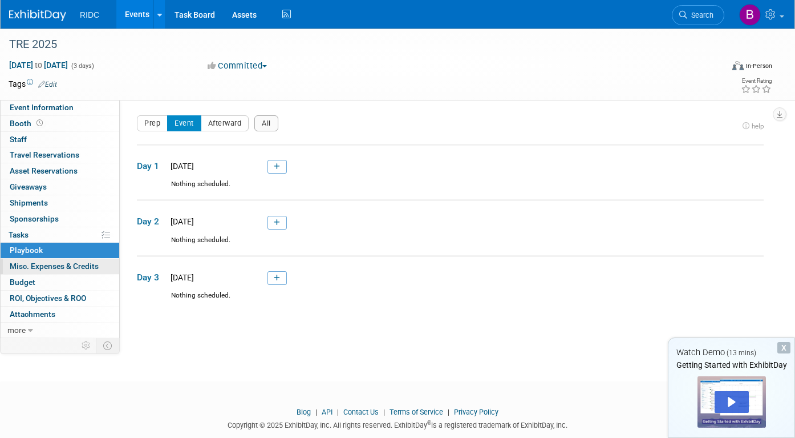
click at [56, 267] on span "Misc. Expenses & Credits 0" at bounding box center [54, 265] width 89 height 9
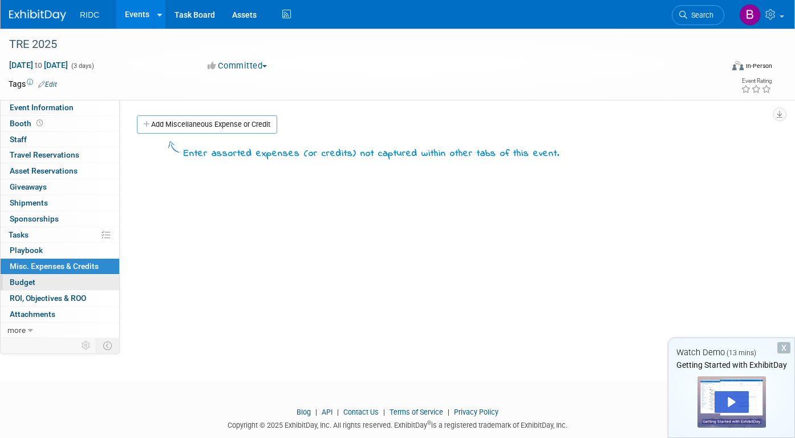
click at [54, 280] on link "Budget" at bounding box center [60, 281] width 119 height 15
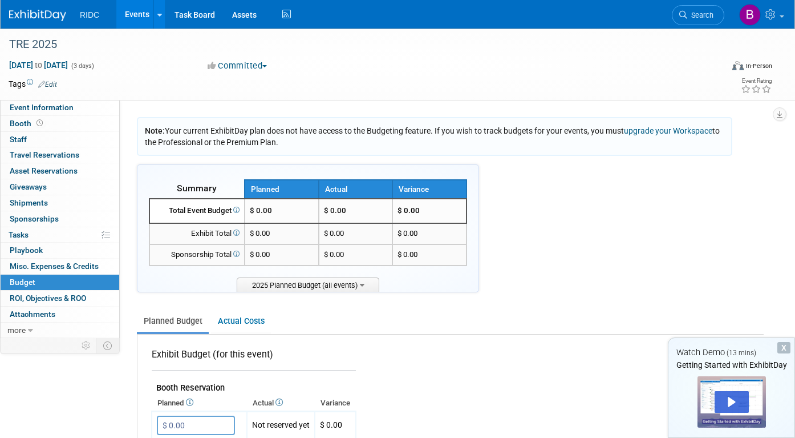
click at [280, 209] on td "$ 0.00" at bounding box center [282, 211] width 74 height 25
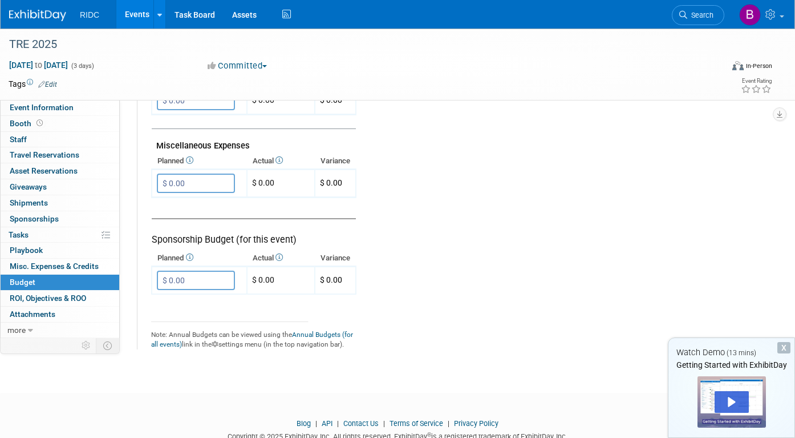
scroll to position [736, 0]
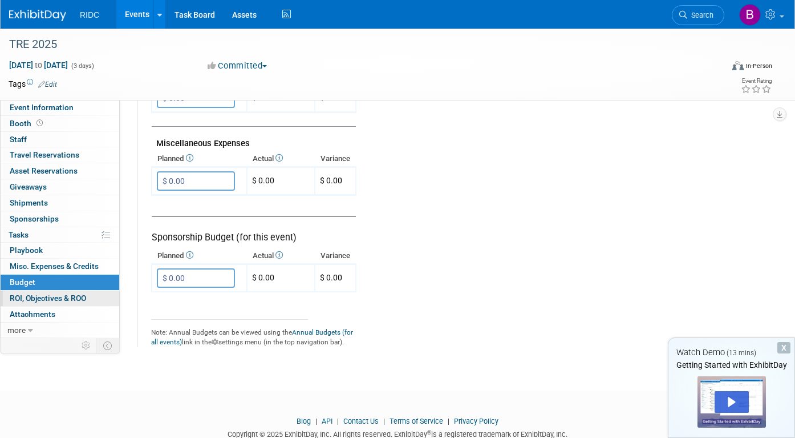
click at [54, 297] on span "ROI, Objectives & ROO 0" at bounding box center [48, 297] width 76 height 9
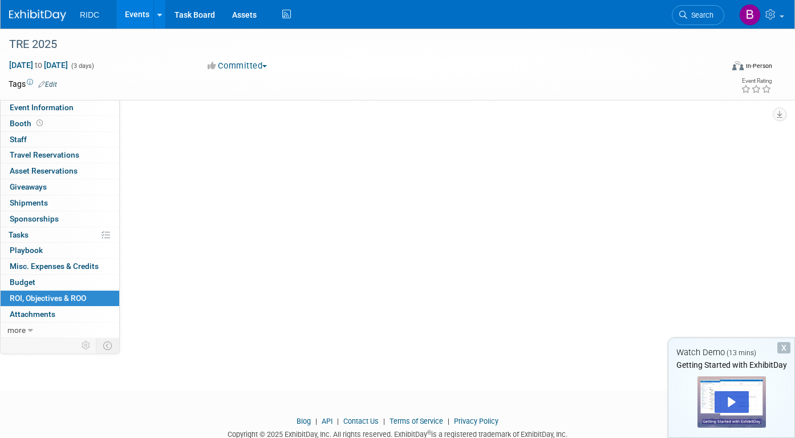
scroll to position [0, 0]
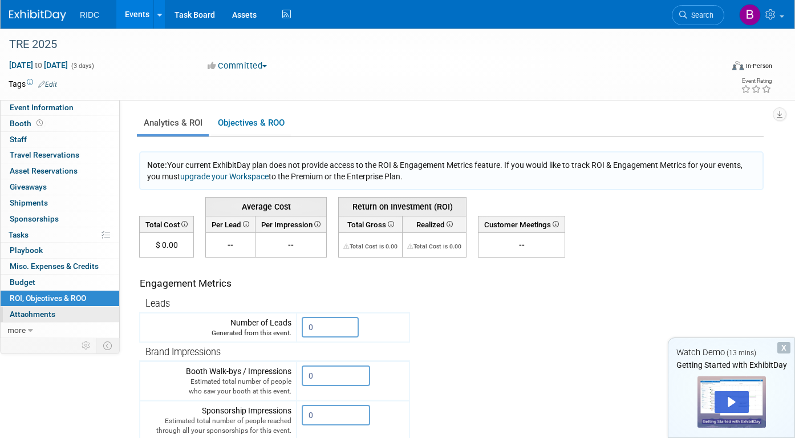
click at [80, 314] on link "0 Attachments 0" at bounding box center [60, 313] width 119 height 15
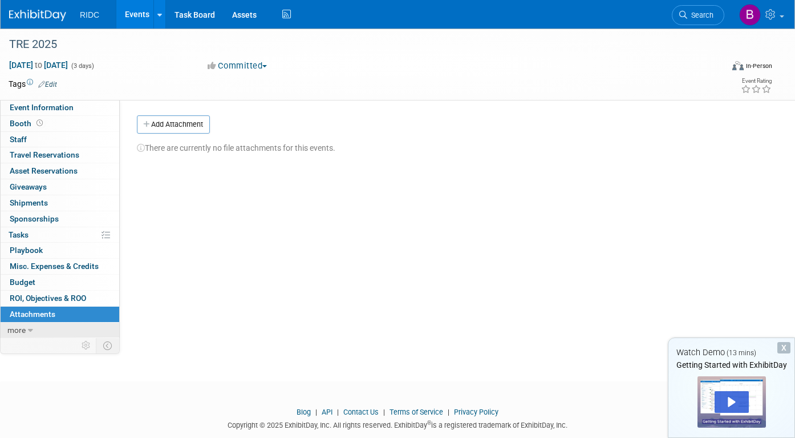
click at [30, 329] on icon at bounding box center [30, 330] width 5 height 8
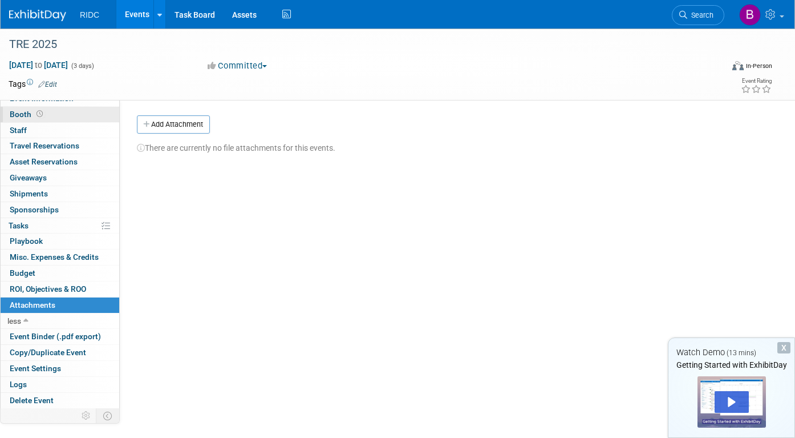
click at [53, 114] on link "Booth" at bounding box center [60, 114] width 119 height 15
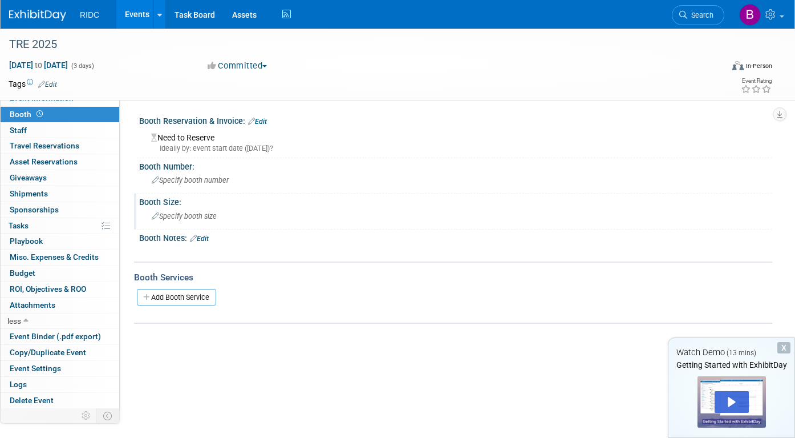
click at [201, 220] on span "Specify booth size" at bounding box center [184, 216] width 65 height 9
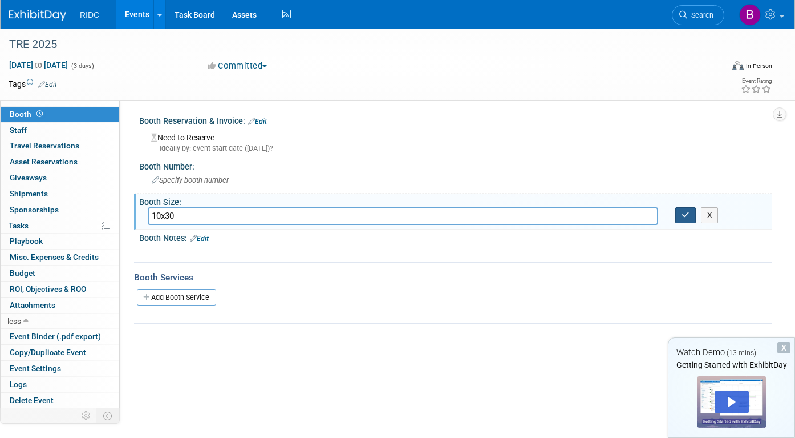
type input "10x30"
click at [684, 213] on icon "button" at bounding box center [686, 214] width 8 height 7
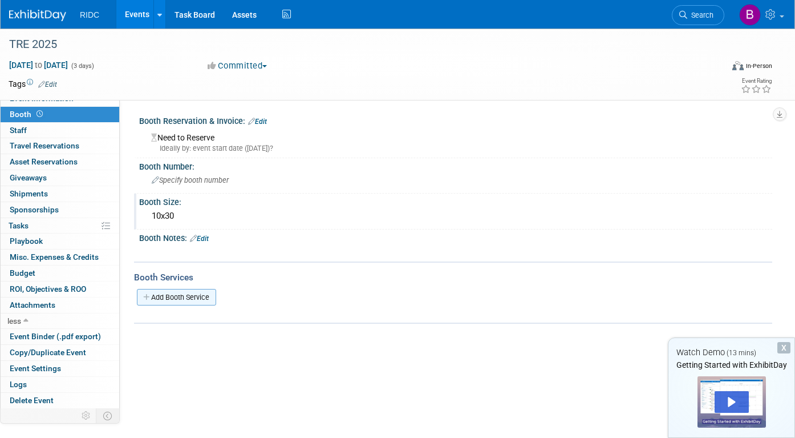
click at [199, 296] on link "Add Booth Service" at bounding box center [176, 297] width 79 height 17
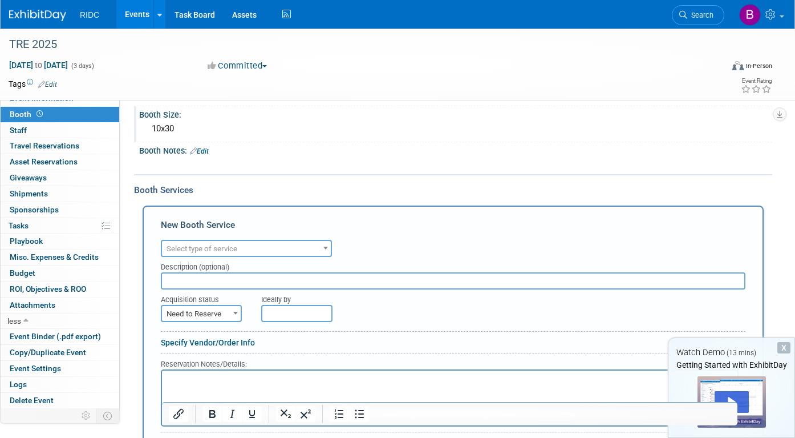
scroll to position [119, 0]
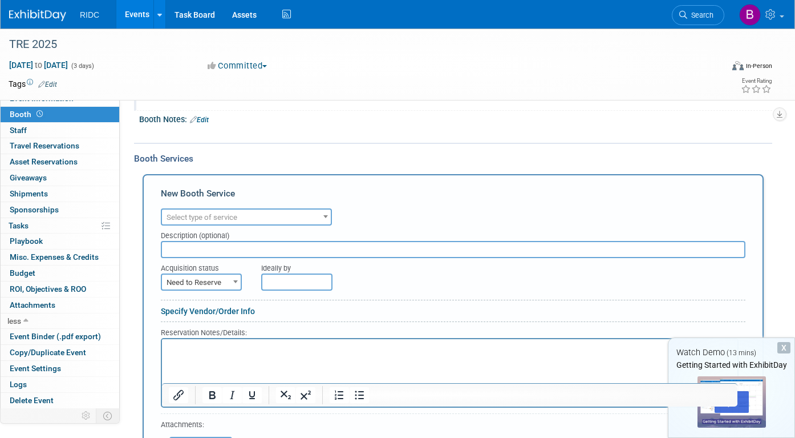
click at [256, 207] on div "Audio / Video Carpet / Flooring Catering / Food / Beverage Floral / Decorative …" at bounding box center [453, 215] width 585 height 20
click at [253, 216] on span "Select type of service" at bounding box center [246, 217] width 169 height 16
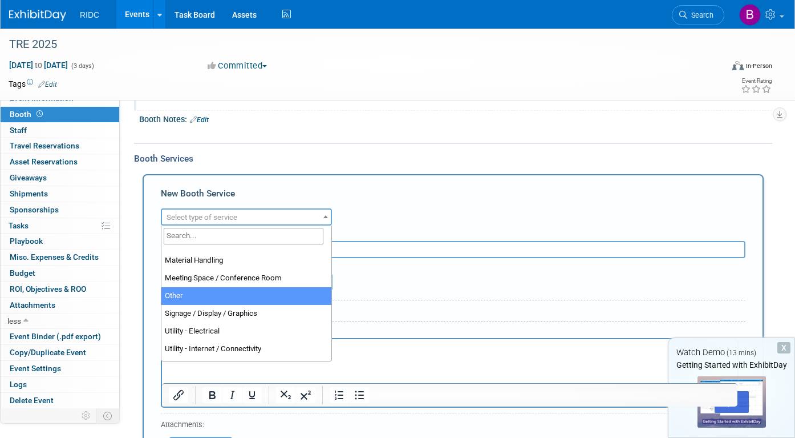
scroll to position [265, 0]
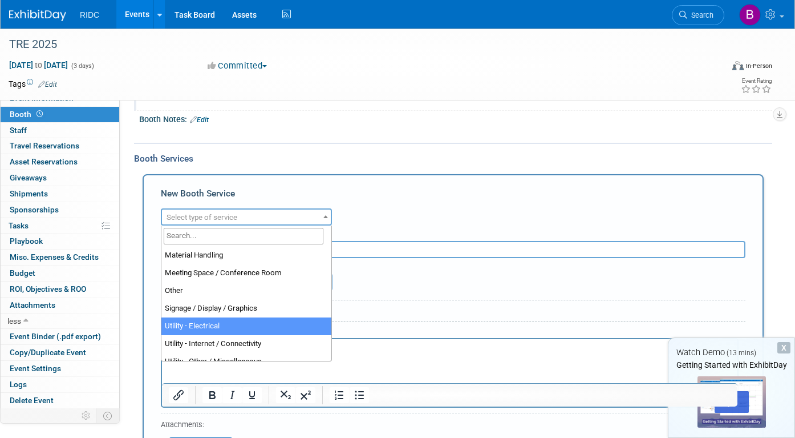
select select "8"
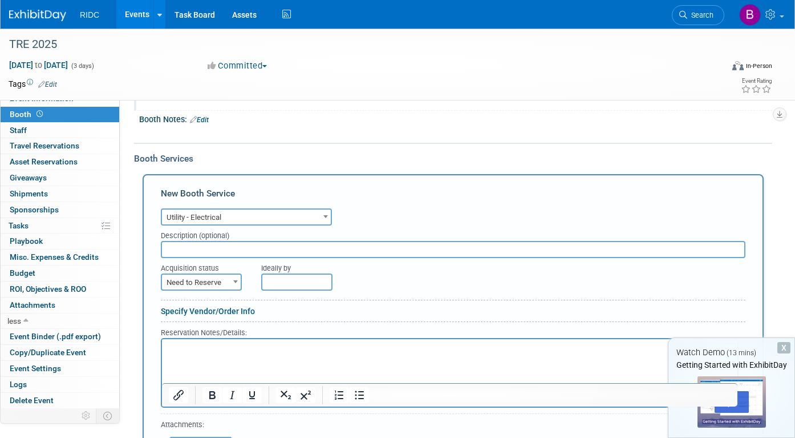
click at [263, 252] on input "text" at bounding box center [453, 249] width 585 height 17
type input "In-kind donation from DIVCOM"
click at [220, 281] on span "Need to Reserve" at bounding box center [201, 282] width 79 height 16
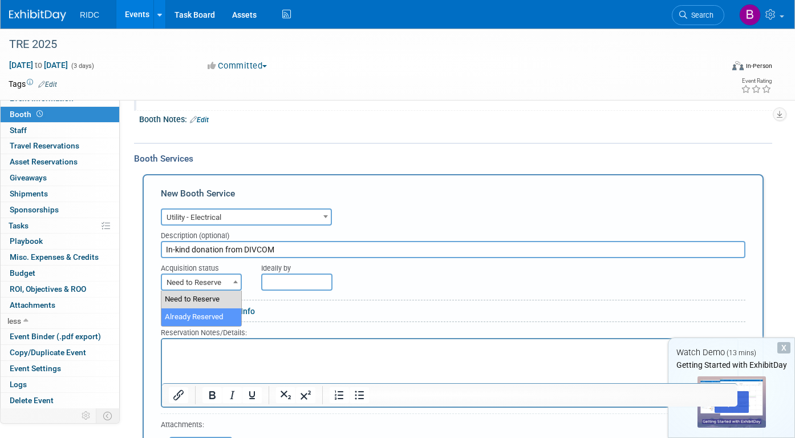
select select "2"
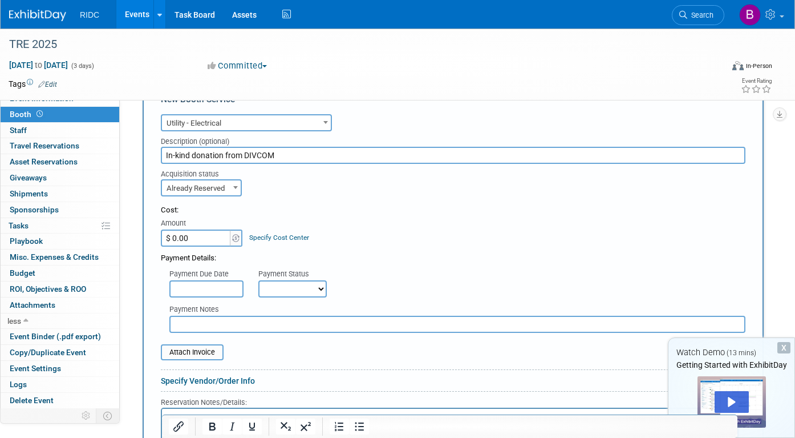
scroll to position [214, 0]
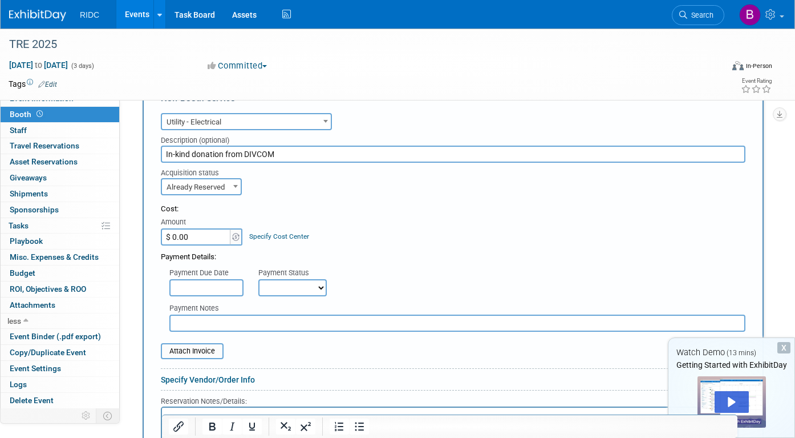
click at [276, 287] on select "Not Paid Yet Partially Paid Paid in Full" at bounding box center [292, 287] width 68 height 17
select select "1"
click at [273, 324] on input "text" at bounding box center [457, 322] width 576 height 17
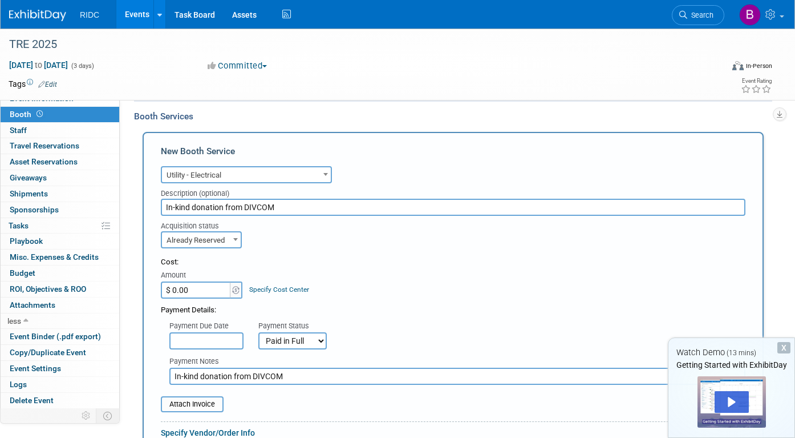
scroll to position [135, 0]
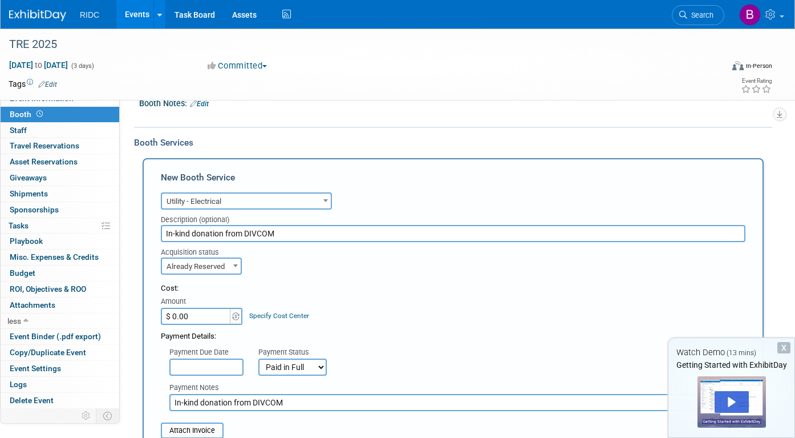
type input "In-kind donation from DIVCOM"
drag, startPoint x: 283, startPoint y: 232, endPoint x: 153, endPoint y: 235, distance: 129.6
click at [153, 235] on div "Description (optional) In-kind donation from DIVCOM" at bounding box center [453, 225] width 602 height 33
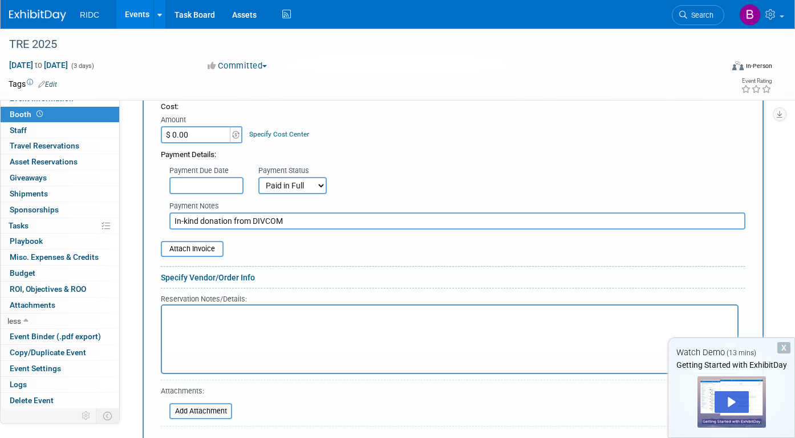
scroll to position [332, 0]
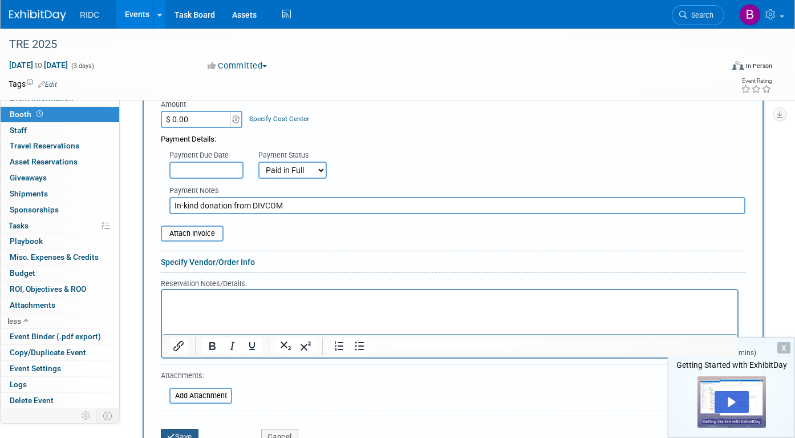
click at [182, 434] on button "Save" at bounding box center [180, 437] width 38 height 16
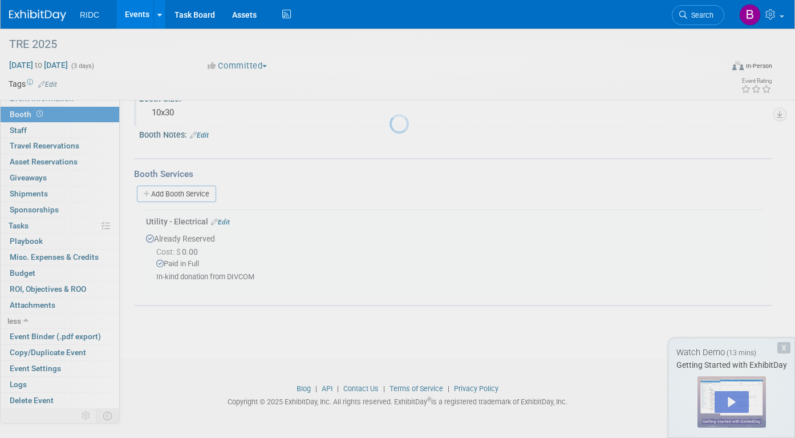
scroll to position [103, 0]
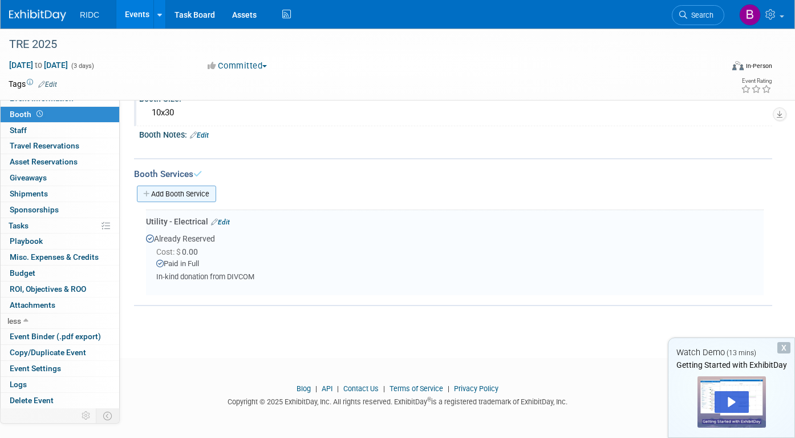
click at [200, 193] on link "Add Booth Service" at bounding box center [176, 193] width 79 height 17
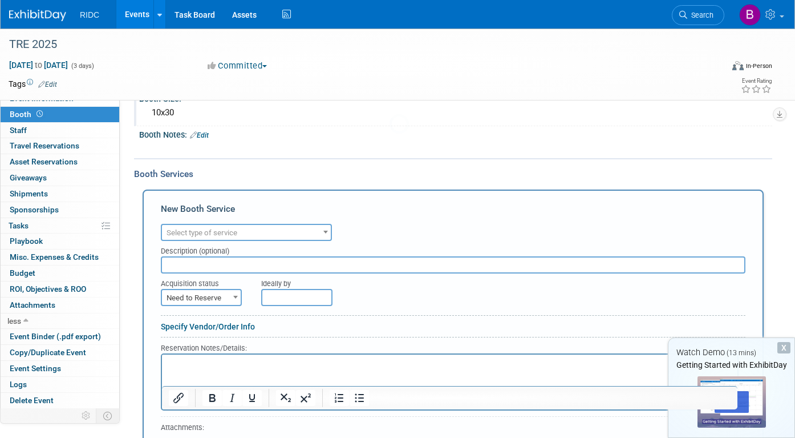
scroll to position [0, 0]
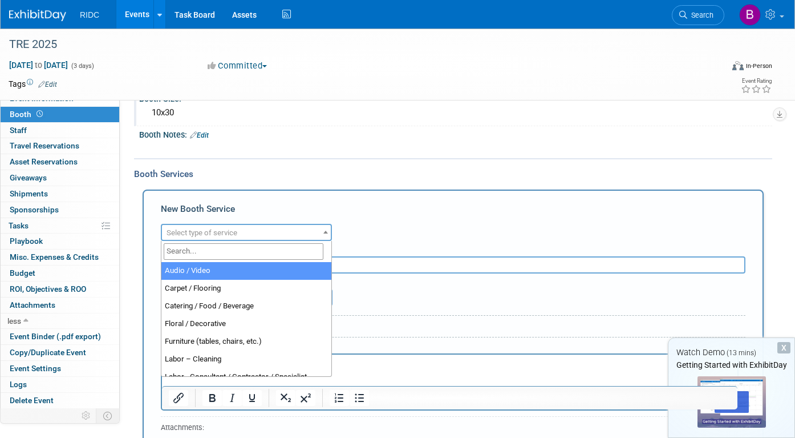
click at [211, 233] on span "Select type of service" at bounding box center [202, 232] width 71 height 9
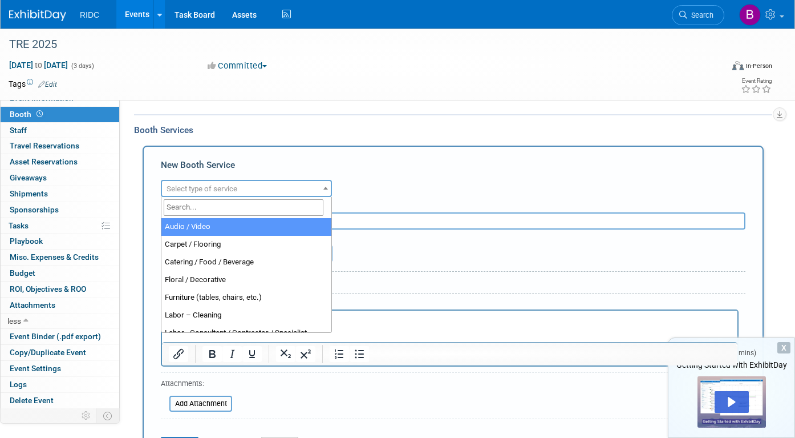
click at [359, 166] on div "New Booth Service" at bounding box center [453, 168] width 585 height 18
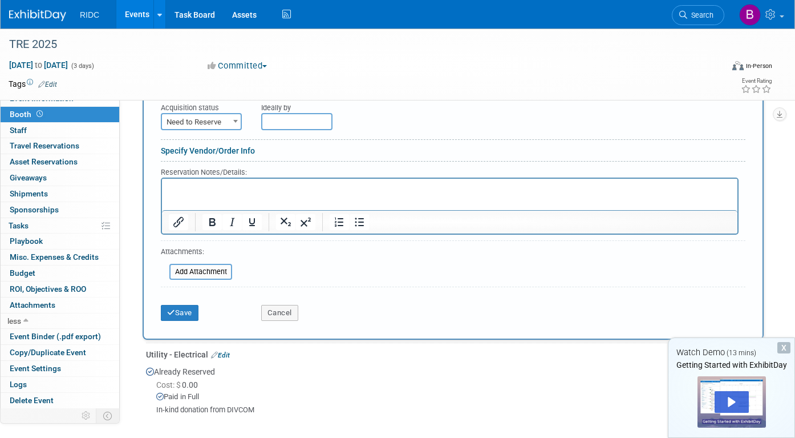
scroll to position [324, 0]
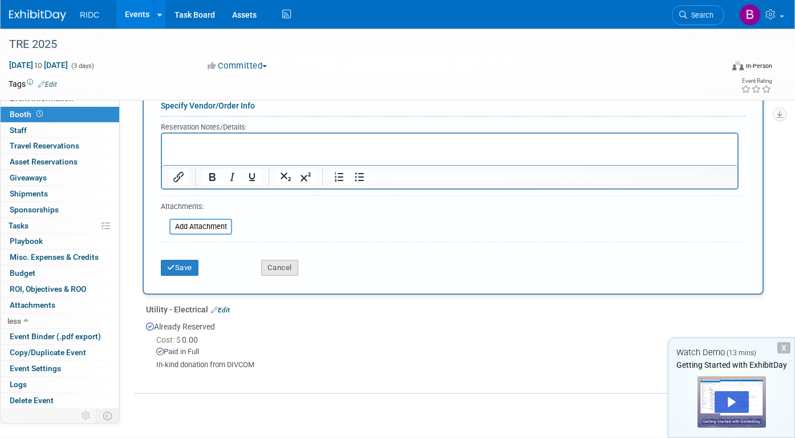
click at [276, 260] on button "Cancel" at bounding box center [279, 268] width 37 height 16
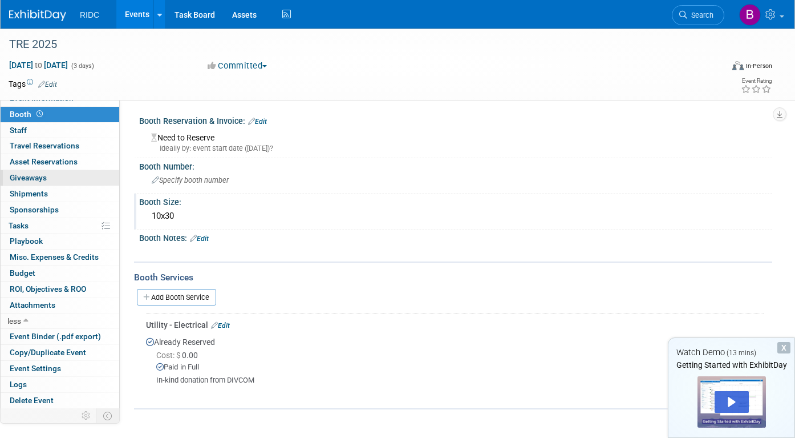
scroll to position [0, 0]
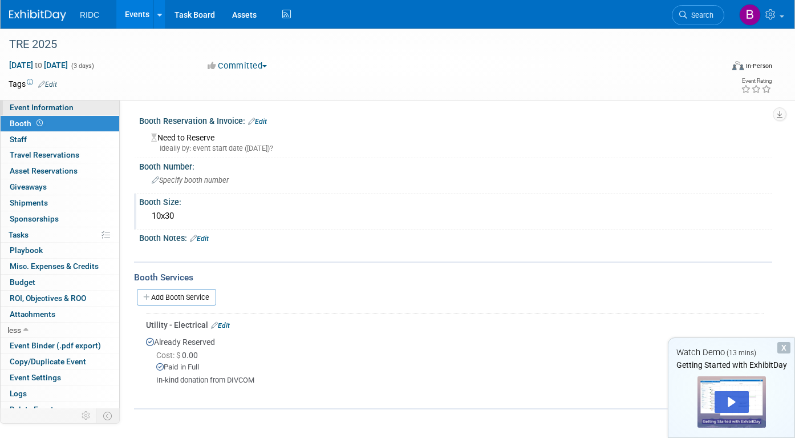
click at [50, 108] on span "Event Information" at bounding box center [42, 107] width 64 height 9
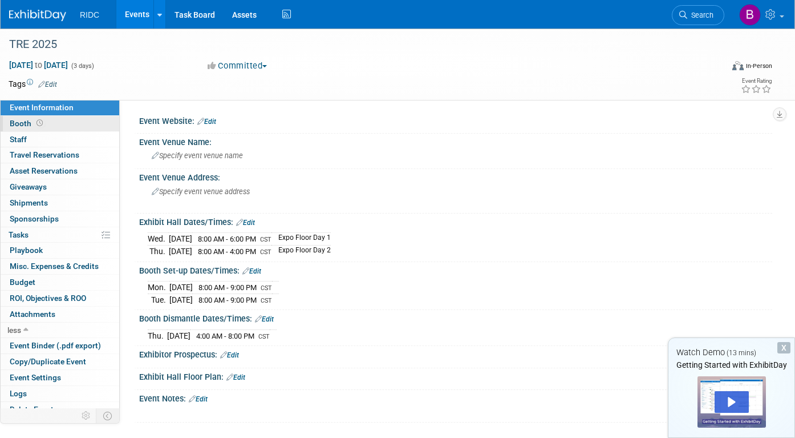
click at [49, 121] on link "Booth" at bounding box center [60, 123] width 119 height 15
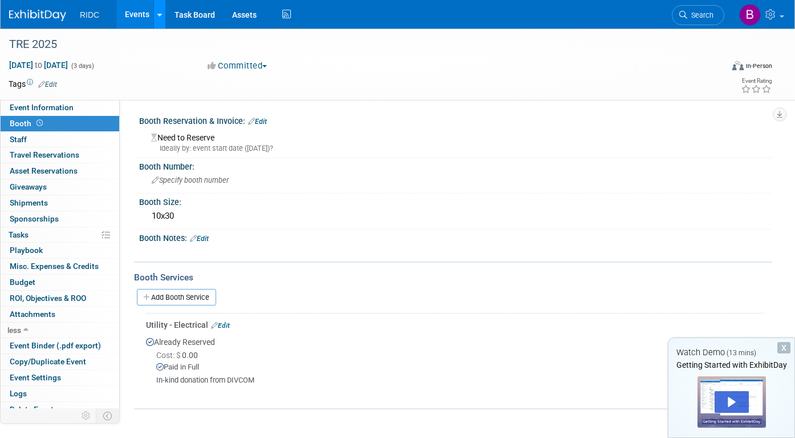
click at [160, 17] on icon at bounding box center [159, 14] width 5 height 7
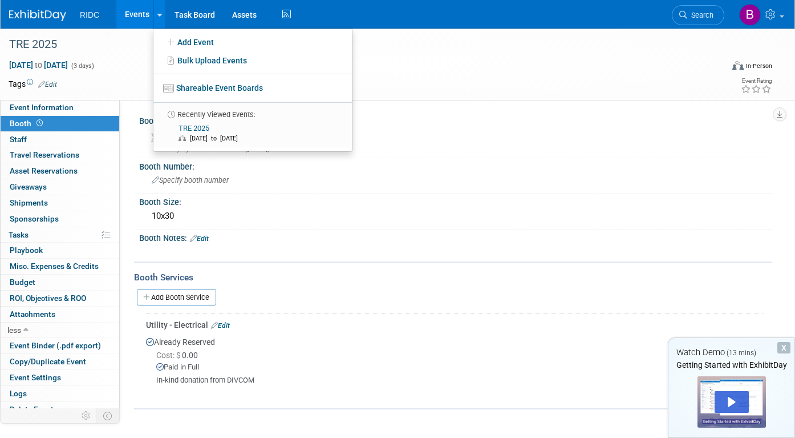
click at [322, 231] on div "Booth Notes: Edit" at bounding box center [455, 236] width 633 height 15
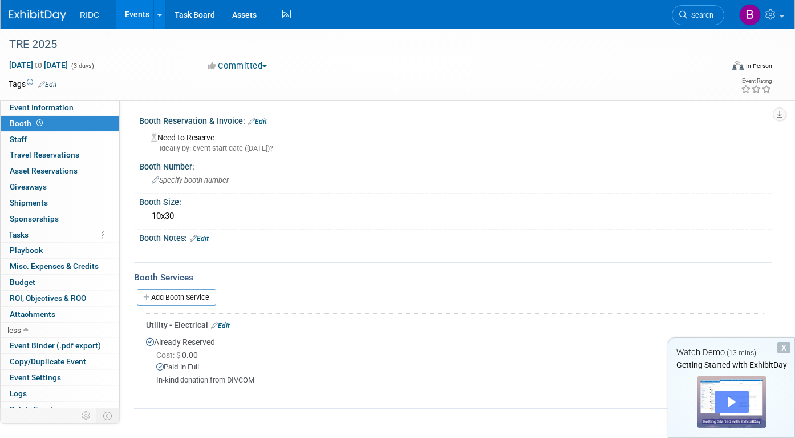
click at [731, 399] on div "Play" at bounding box center [732, 402] width 34 height 22
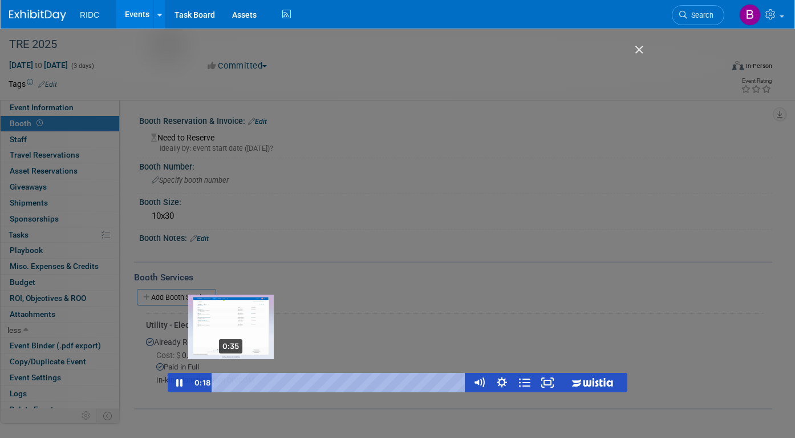
click at [231, 383] on div "0:35" at bounding box center [341, 382] width 242 height 19
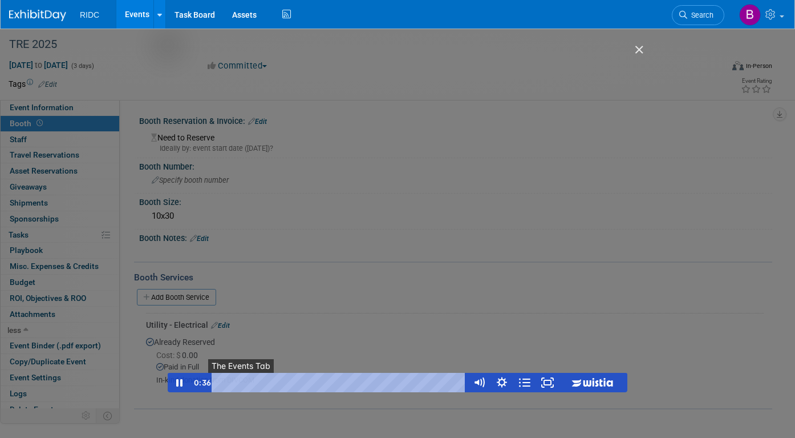
click at [237, 383] on button "●" at bounding box center [241, 382] width 9 height 19
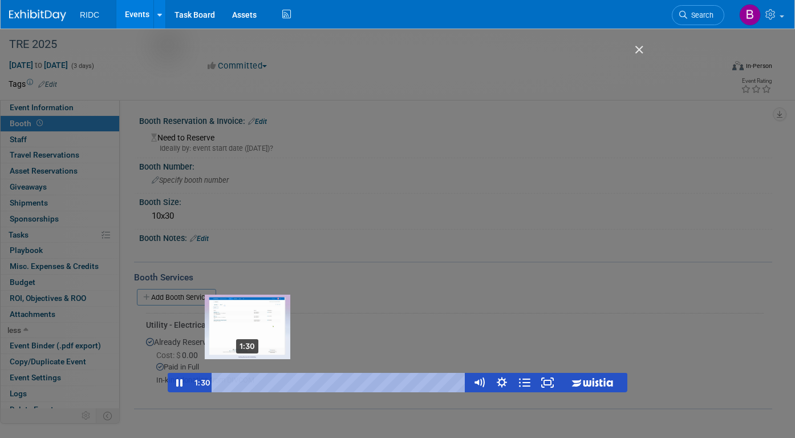
click at [248, 381] on div "1:30" at bounding box center [341, 382] width 242 height 19
click at [262, 382] on div "2:18" at bounding box center [341, 382] width 242 height 19
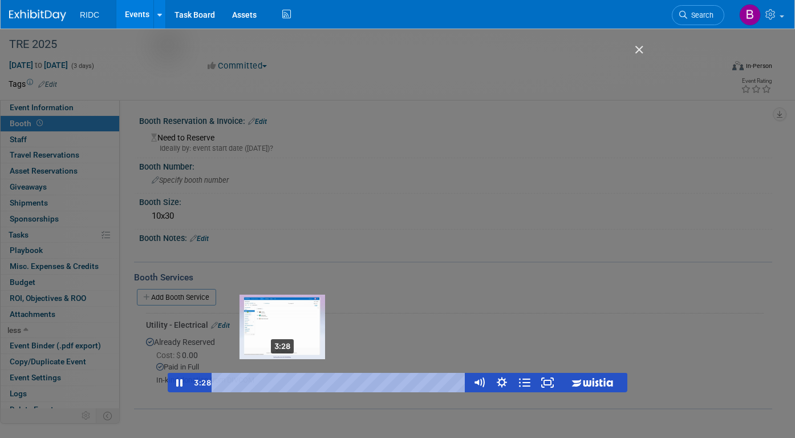
click at [283, 381] on div "3:28" at bounding box center [341, 382] width 242 height 19
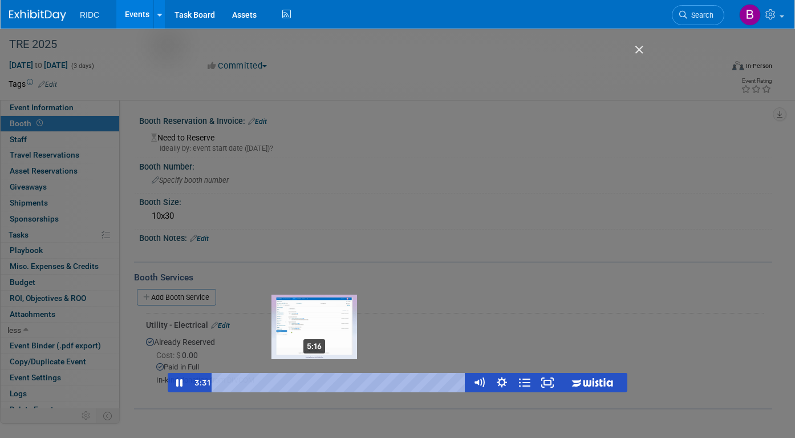
click at [316, 385] on div "5:16" at bounding box center [341, 382] width 242 height 19
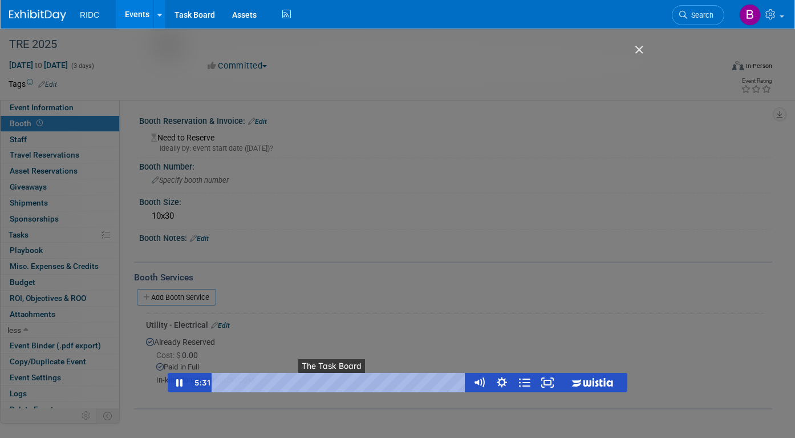
click at [332, 384] on button "●" at bounding box center [332, 382] width 9 height 19
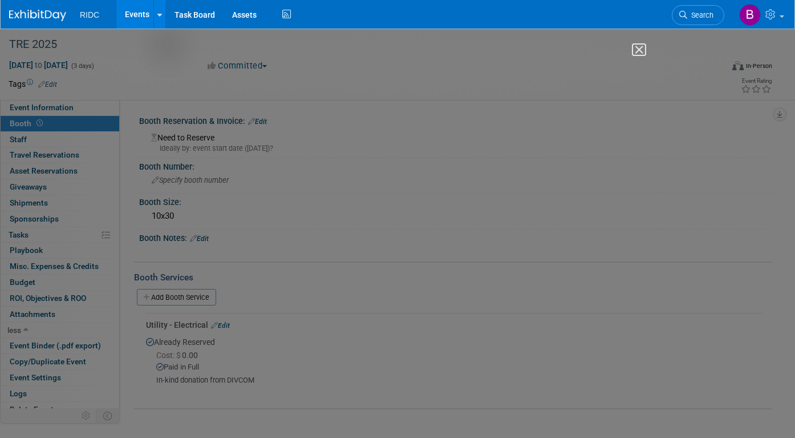
click at [643, 50] on img "Close" at bounding box center [634, 54] width 19 height 19
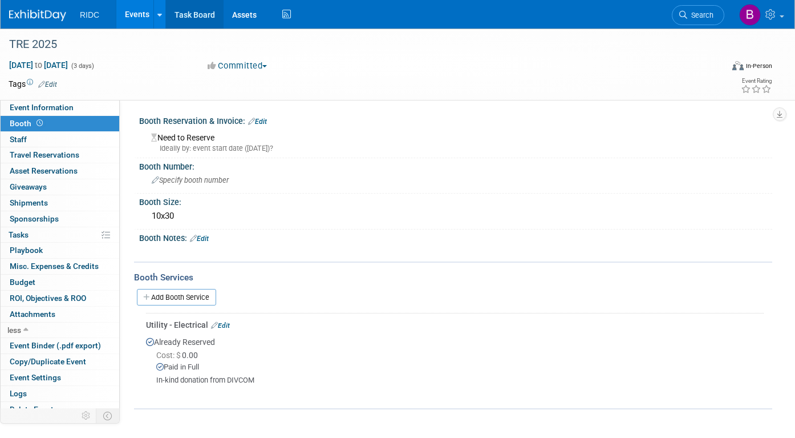
click at [182, 14] on link "Task Board" at bounding box center [195, 14] width 58 height 29
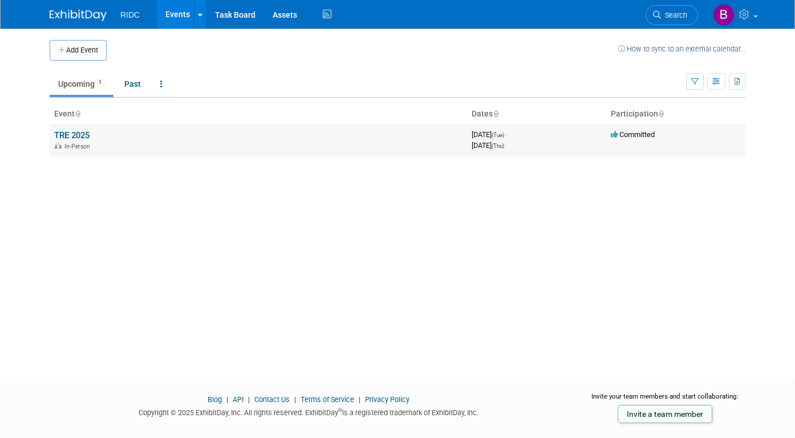
click at [68, 133] on link "TRE 2025" at bounding box center [71, 135] width 35 height 10
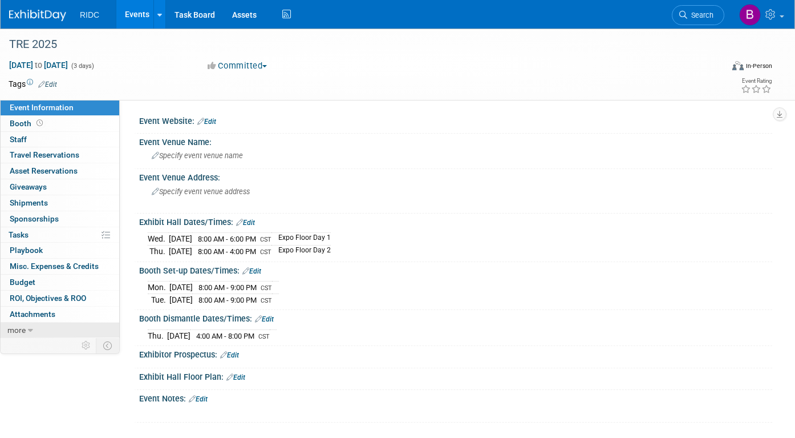
click at [31, 332] on icon at bounding box center [30, 330] width 5 height 8
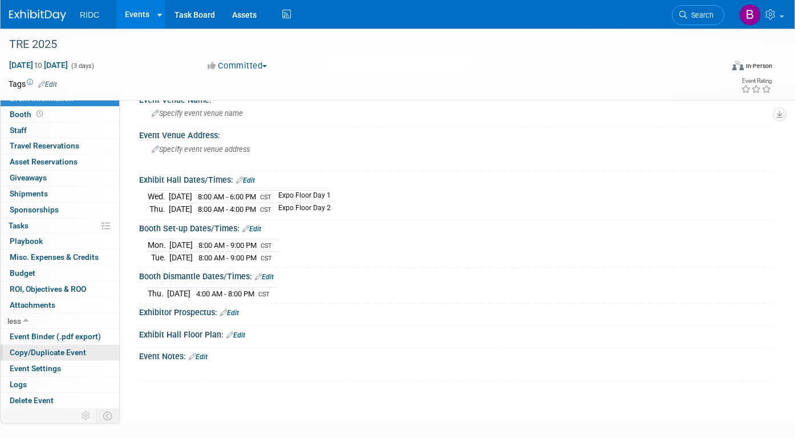
scroll to position [39, 0]
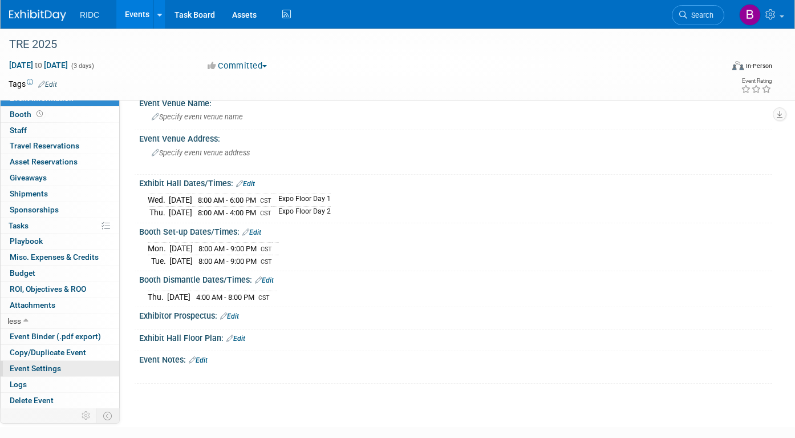
click at [46, 372] on span "Event Settings" at bounding box center [35, 367] width 51 height 9
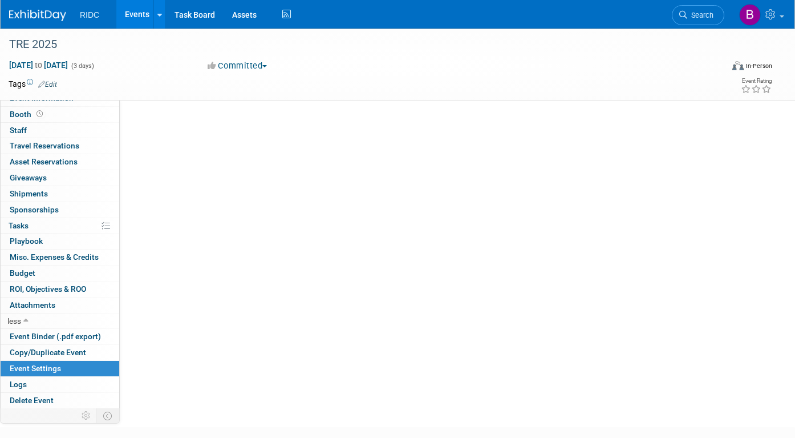
scroll to position [0, 0]
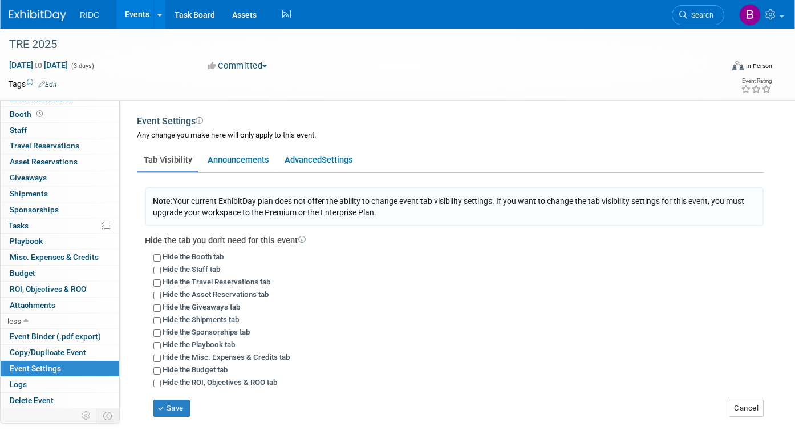
click at [46, 372] on span "Event Settings" at bounding box center [35, 367] width 51 height 9
click at [231, 164] on link "Announcements" at bounding box center [238, 160] width 75 height 22
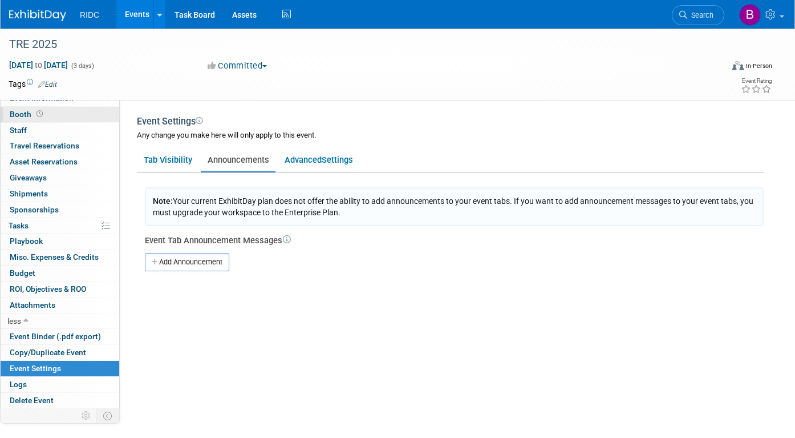
click at [70, 118] on link "Booth" at bounding box center [60, 114] width 119 height 15
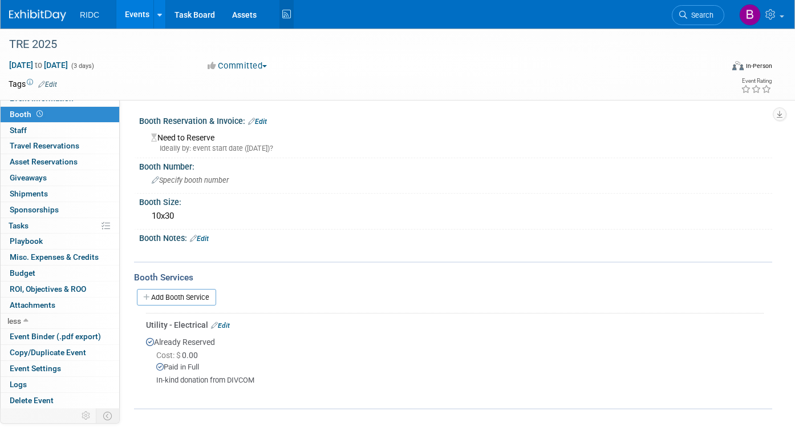
click at [288, 14] on icon at bounding box center [287, 15] width 14 height 18
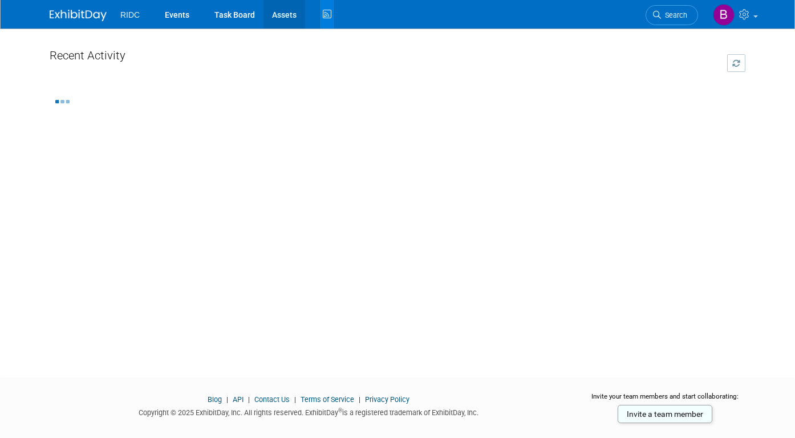
click at [285, 13] on link "Assets" at bounding box center [285, 14] width 42 height 29
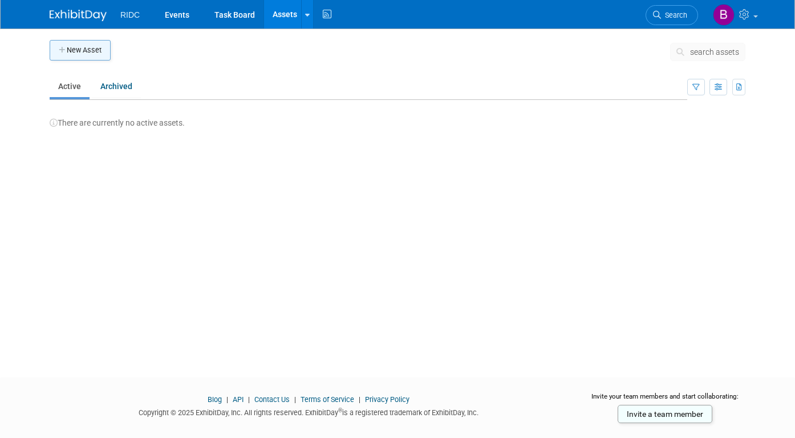
click at [94, 45] on button "New Asset" at bounding box center [80, 50] width 61 height 21
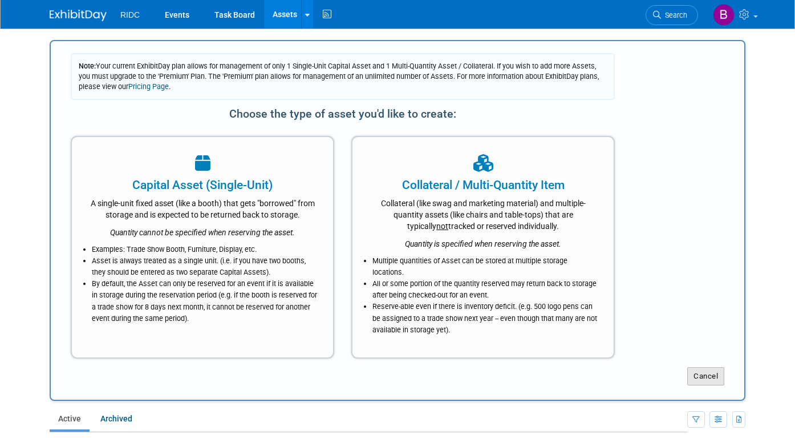
click at [711, 379] on button "Cancel" at bounding box center [706, 376] width 37 height 18
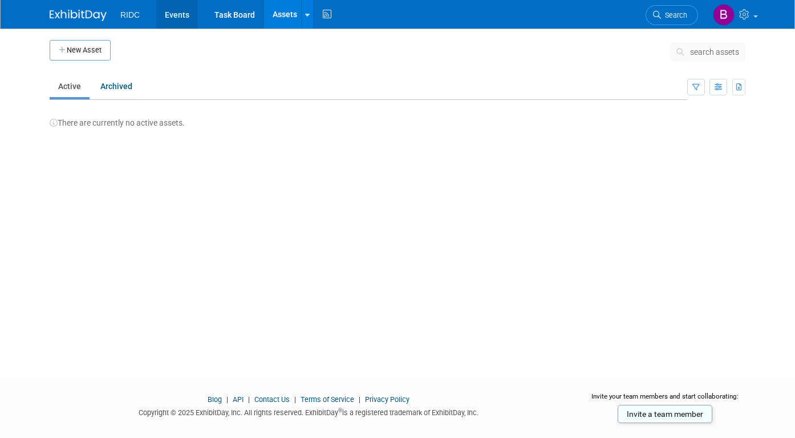
click at [173, 23] on link "Events" at bounding box center [177, 14] width 42 height 29
